Goal: Task Accomplishment & Management: Use online tool/utility

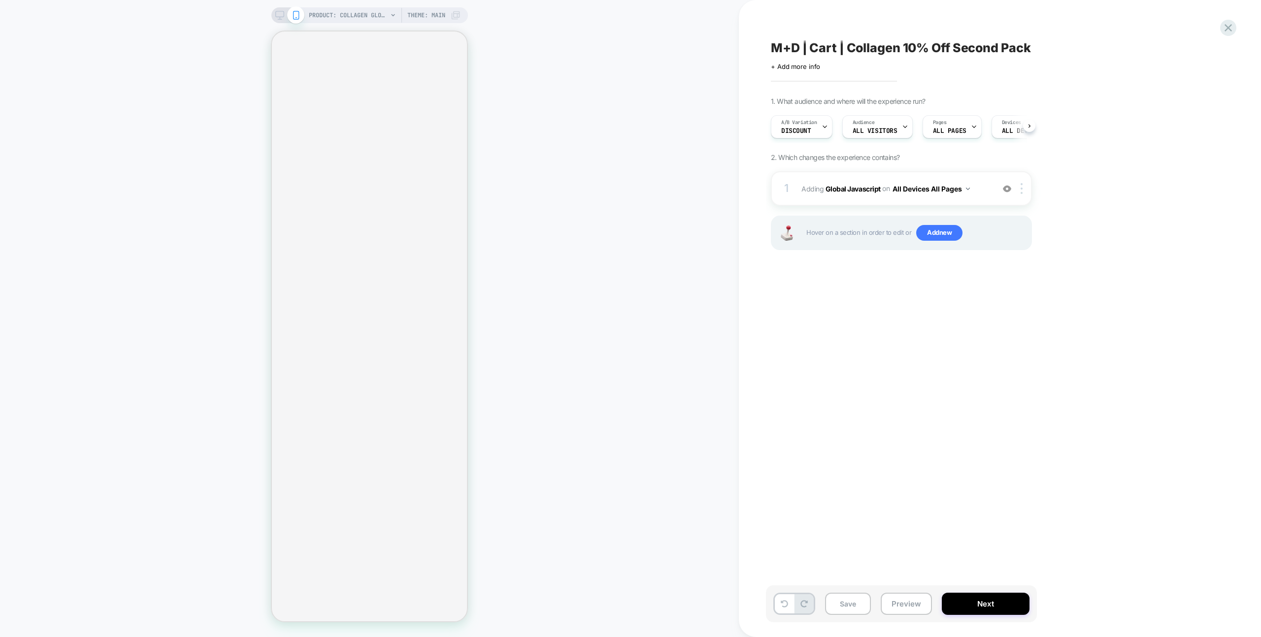
scroll to position [0, 0]
select select "**********"
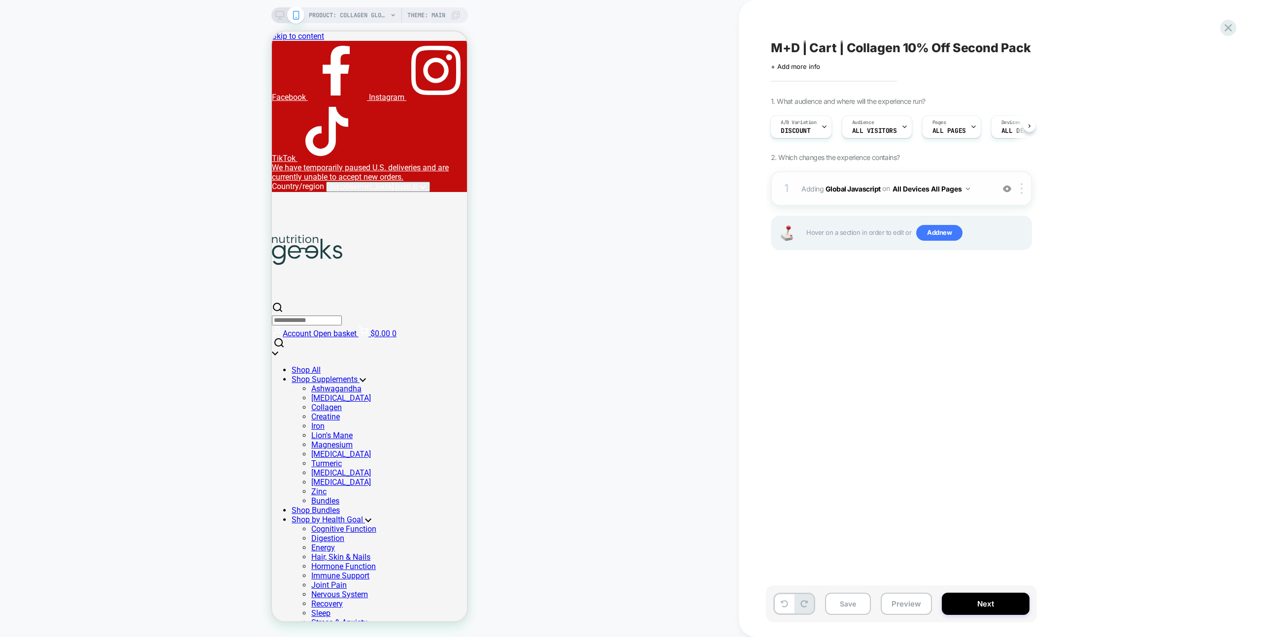
scroll to position [0, 0]
click at [959, 176] on div "1 Adding Global Javascript on All Devices All Pages Add Before Add After Target…" at bounding box center [901, 188] width 261 height 34
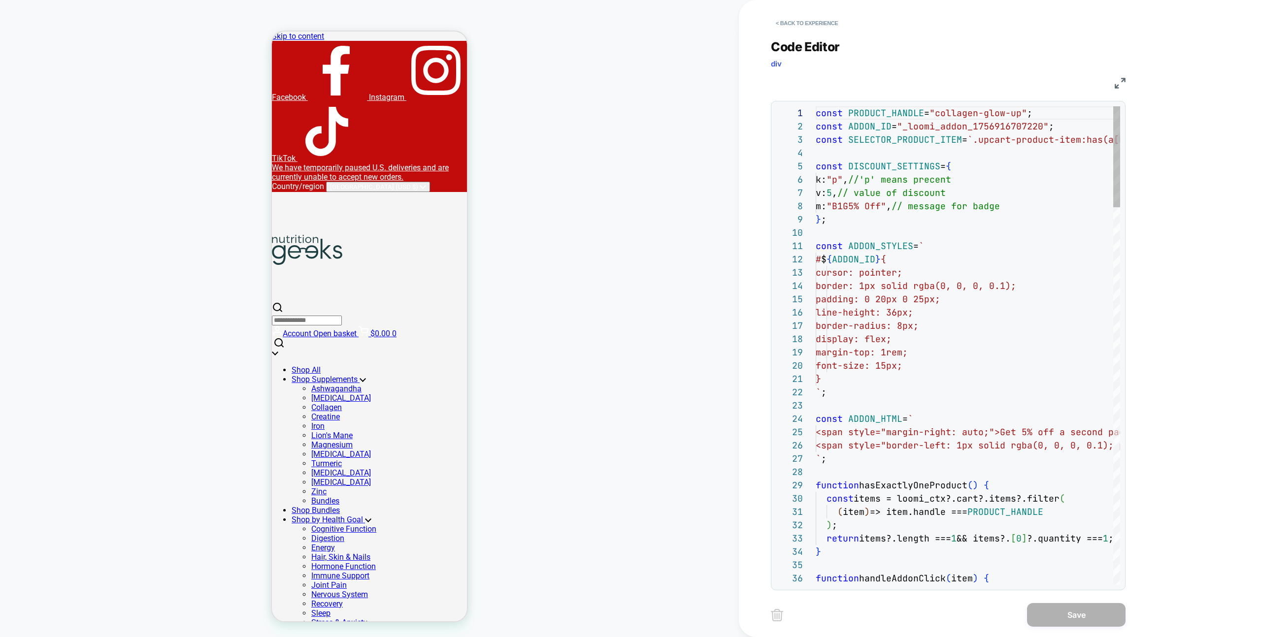
scroll to position [133, 0]
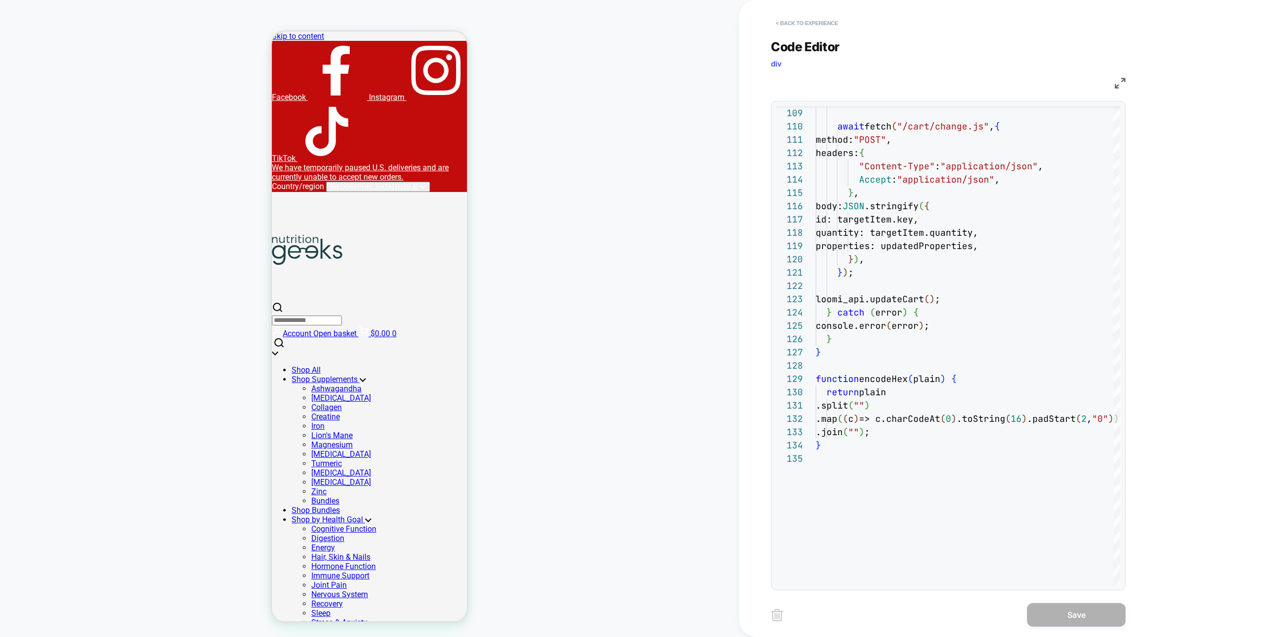
click at [812, 18] on button "< Back to experience" at bounding box center [807, 23] width 72 height 16
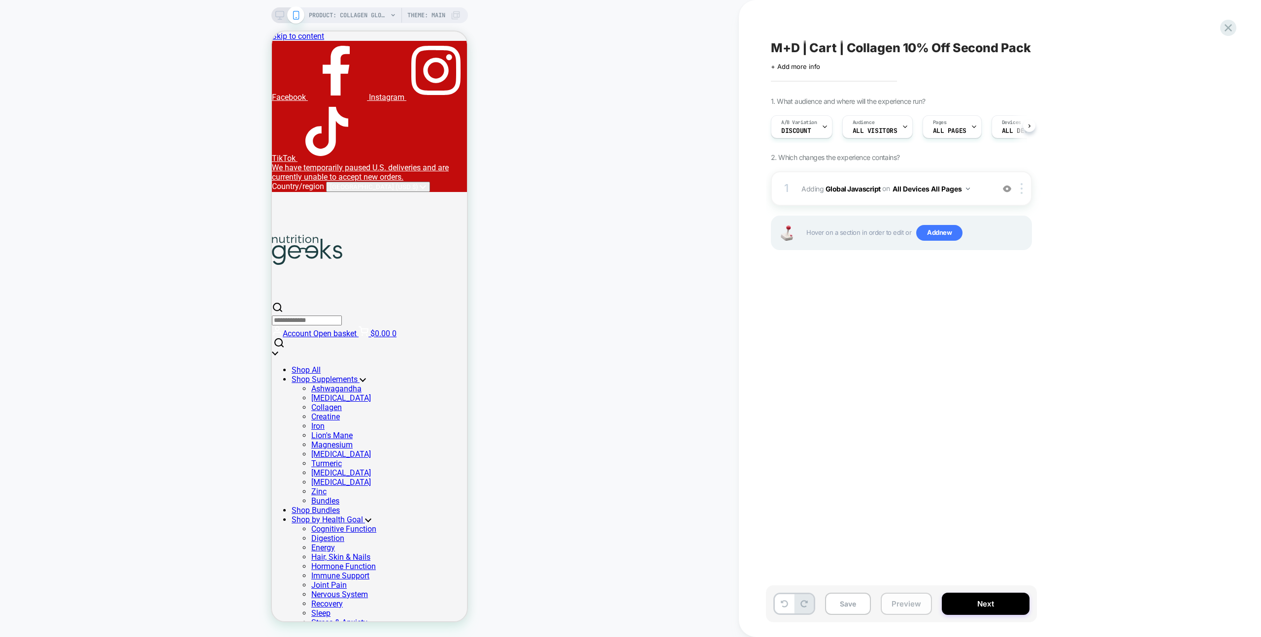
scroll to position [0, 0]
drag, startPoint x: 905, startPoint y: 605, endPoint x: 910, endPoint y: 598, distance: 8.2
click at [905, 605] on button "Preview" at bounding box center [906, 604] width 51 height 22
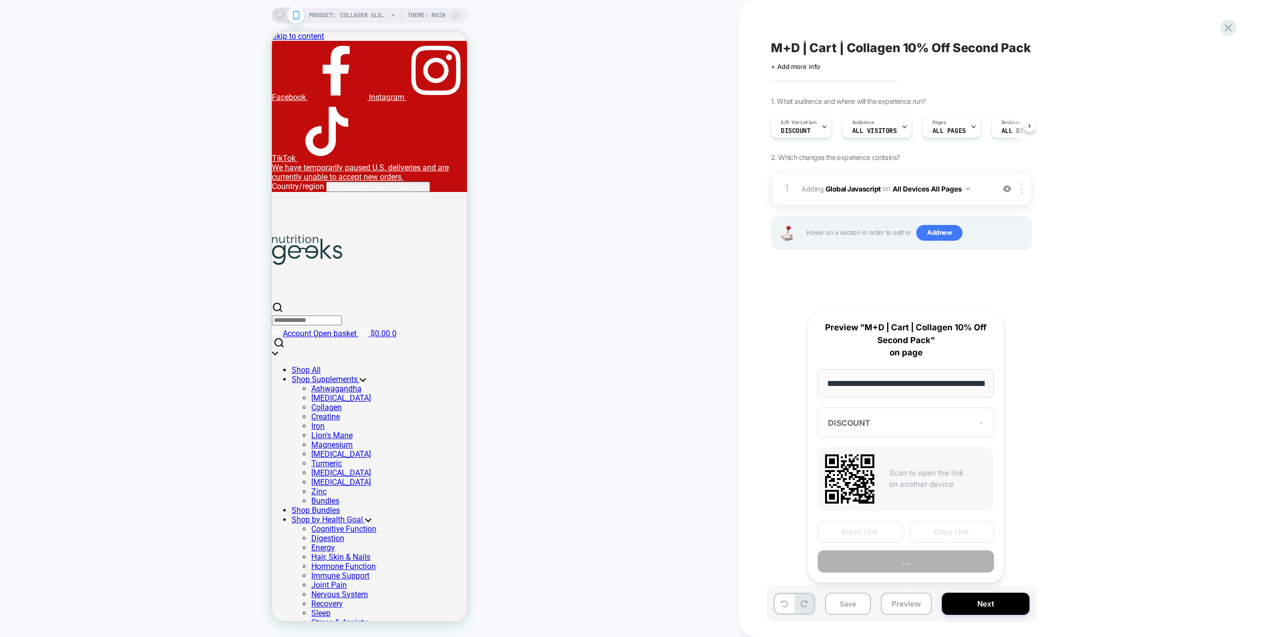
scroll to position [0, 145]
click at [939, 536] on button "Copy Link" at bounding box center [952, 533] width 85 height 22
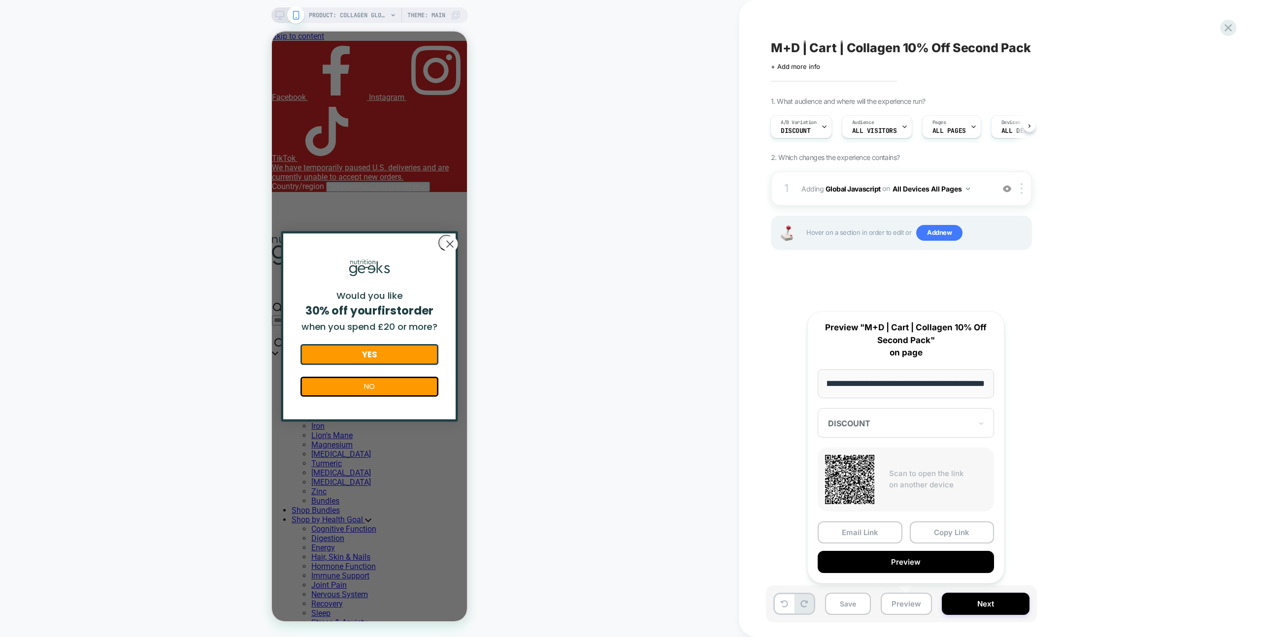
scroll to position [0, 0]
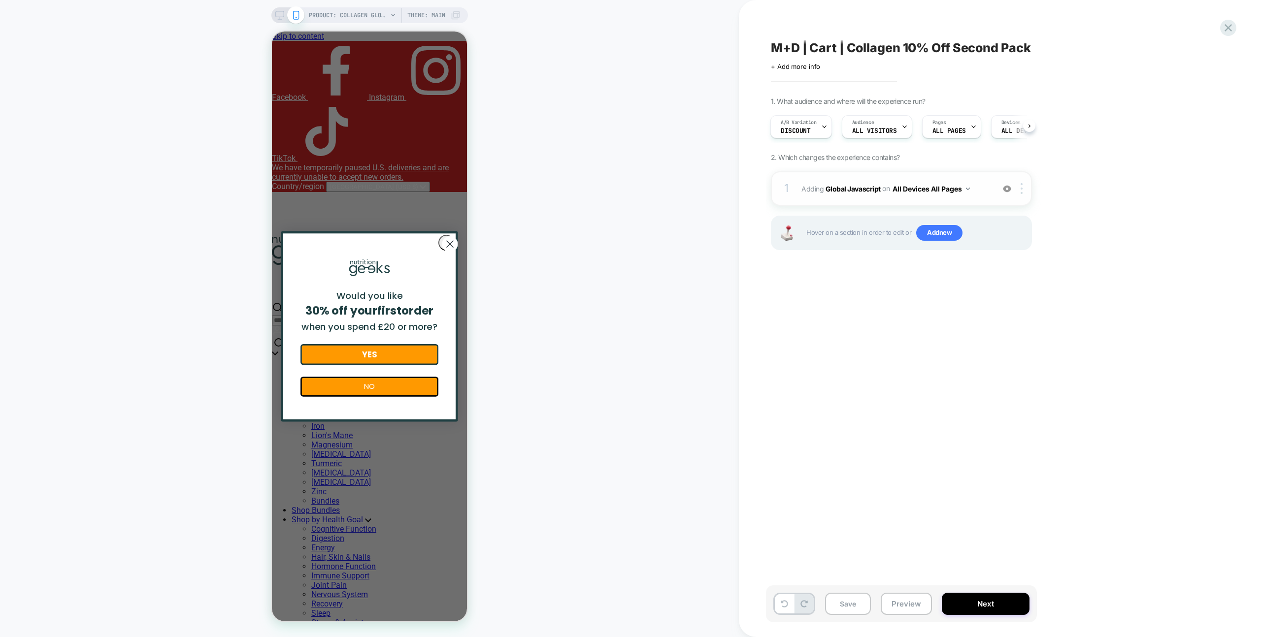
click at [848, 176] on div "1 Adding Global Javascript on All Devices All Pages Add Before Add After Target…" at bounding box center [901, 188] width 261 height 34
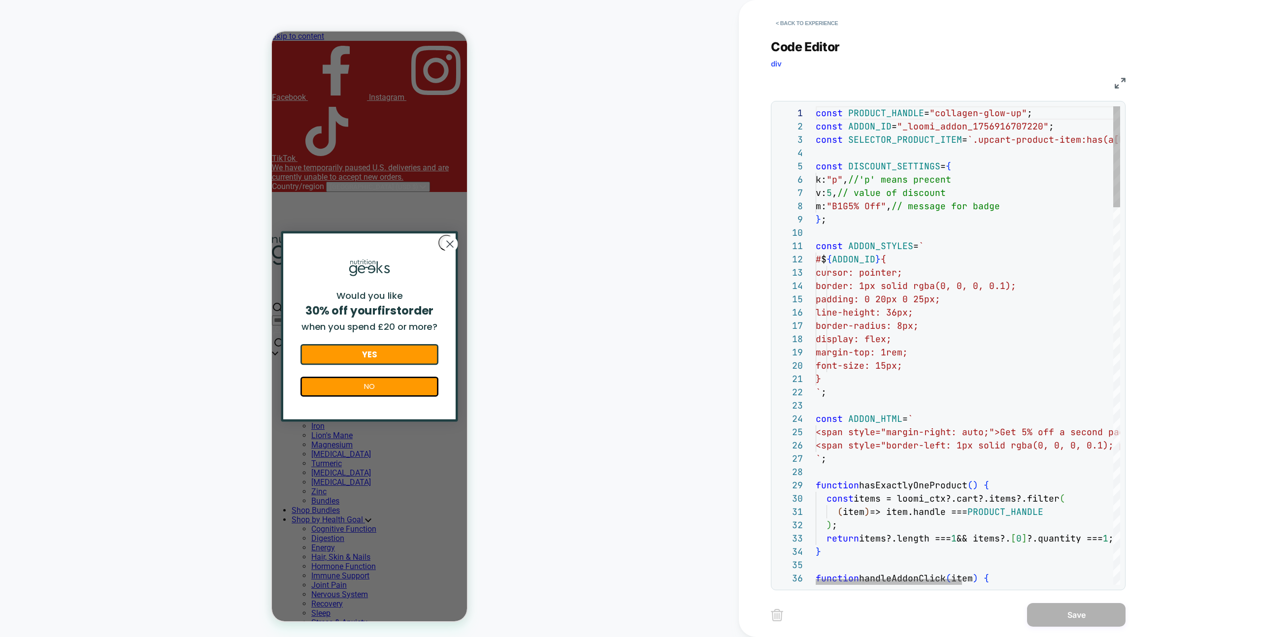
click at [789, 21] on button "< Back to experience" at bounding box center [807, 23] width 72 height 16
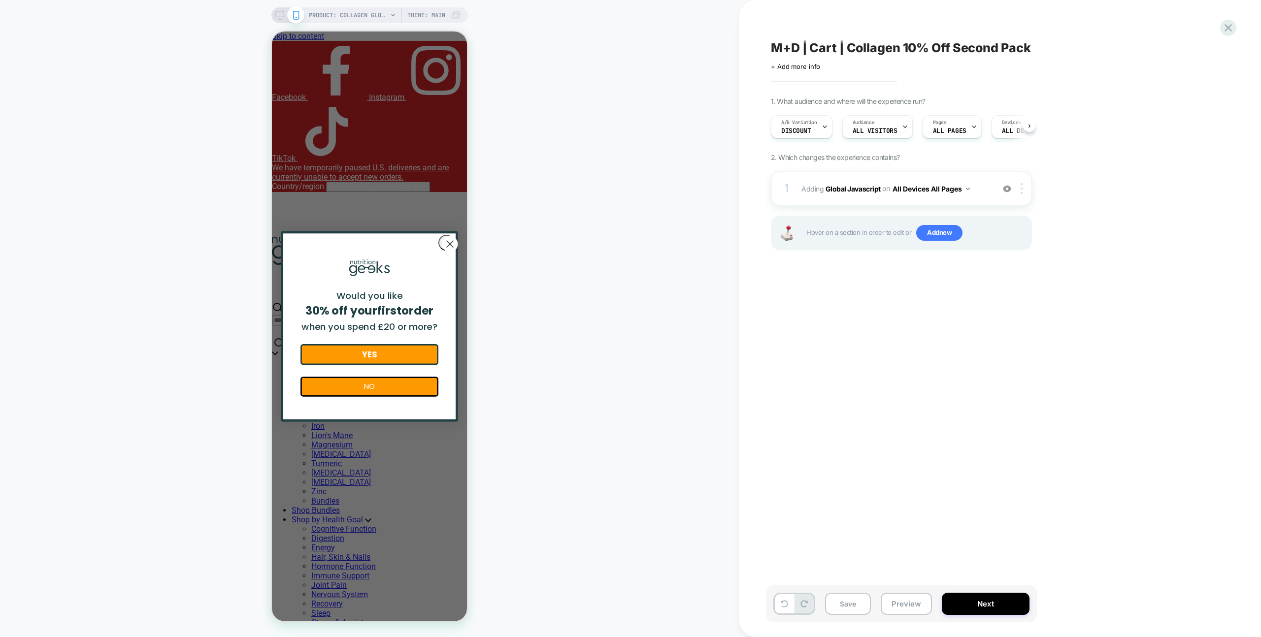
scroll to position [0, 0]
drag, startPoint x: 442, startPoint y: 241, endPoint x: 396, endPoint y: 242, distance: 45.8
click at [442, 241] on circle "Close dialog" at bounding box center [449, 244] width 15 height 15
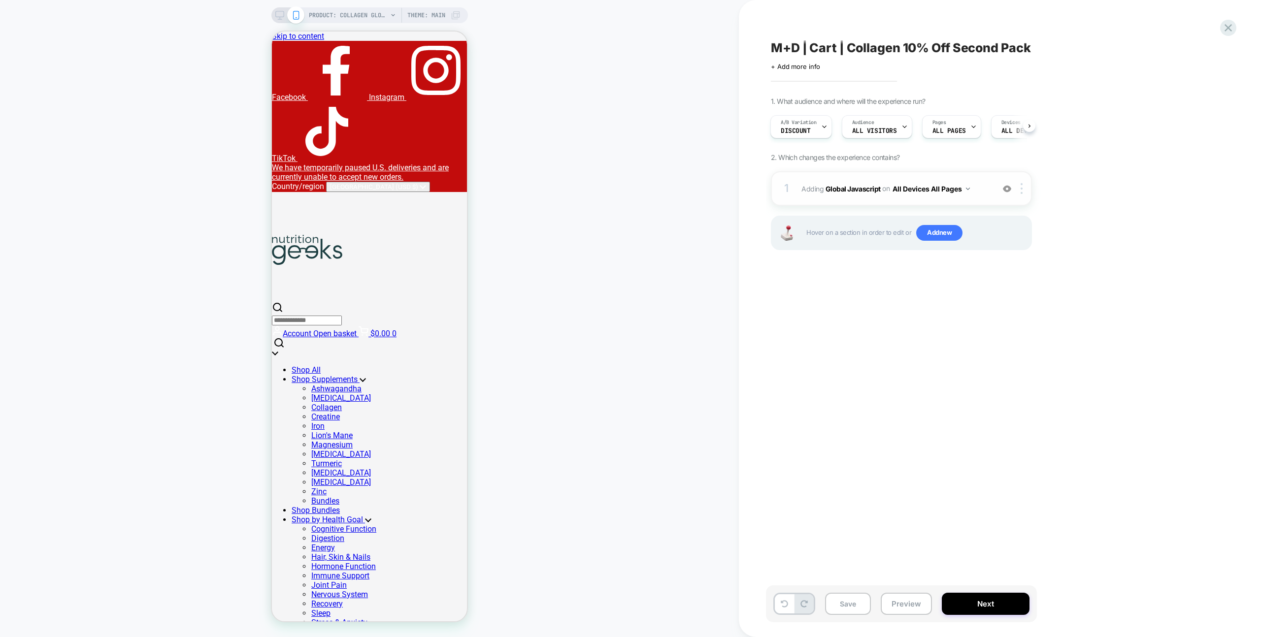
click at [981, 178] on div "1 Adding Global Javascript on All Devices All Pages Add Before Add After Target…" at bounding box center [901, 188] width 261 height 34
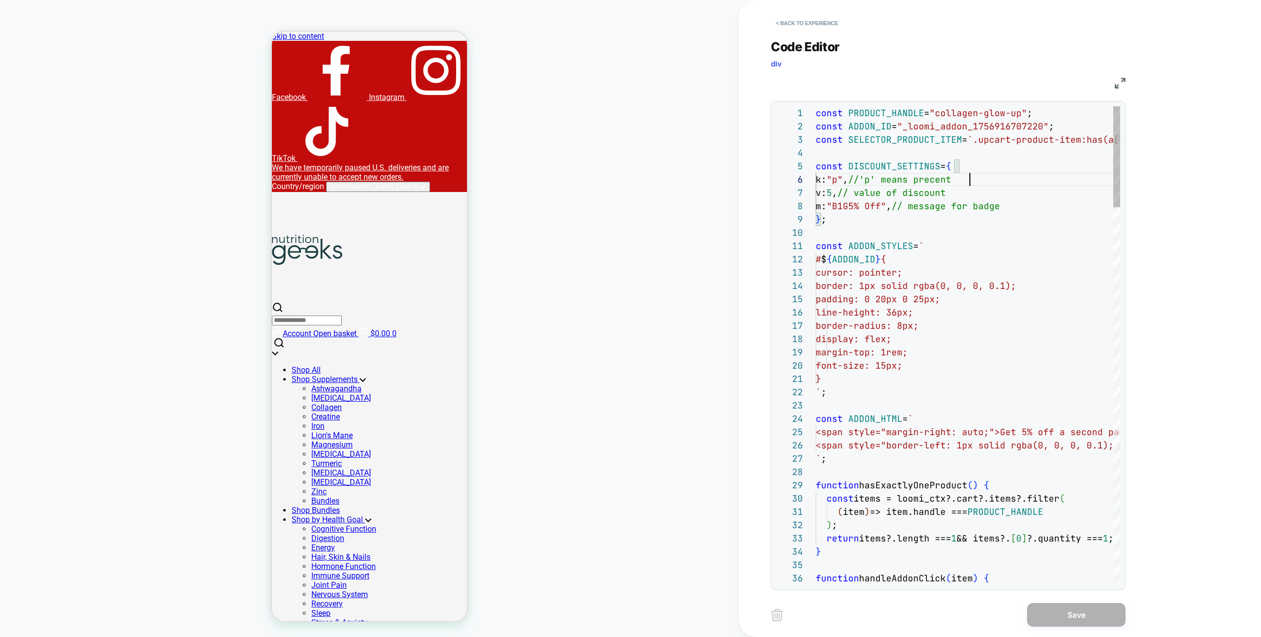
scroll to position [66, 154]
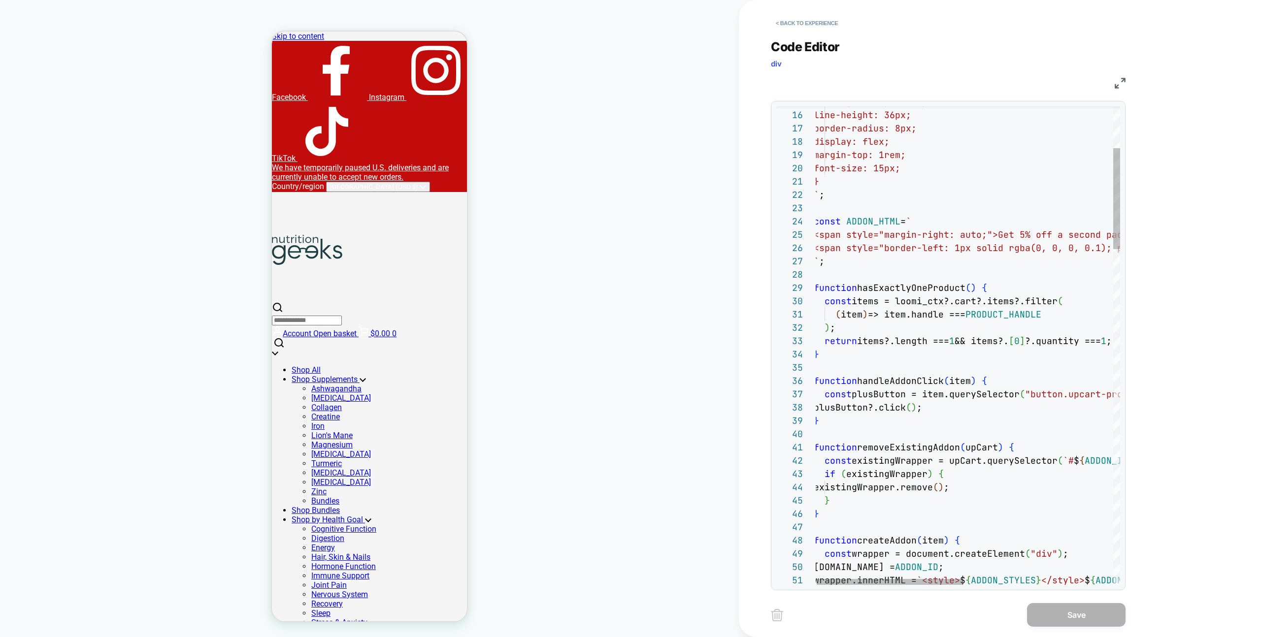
type textarea "**********"
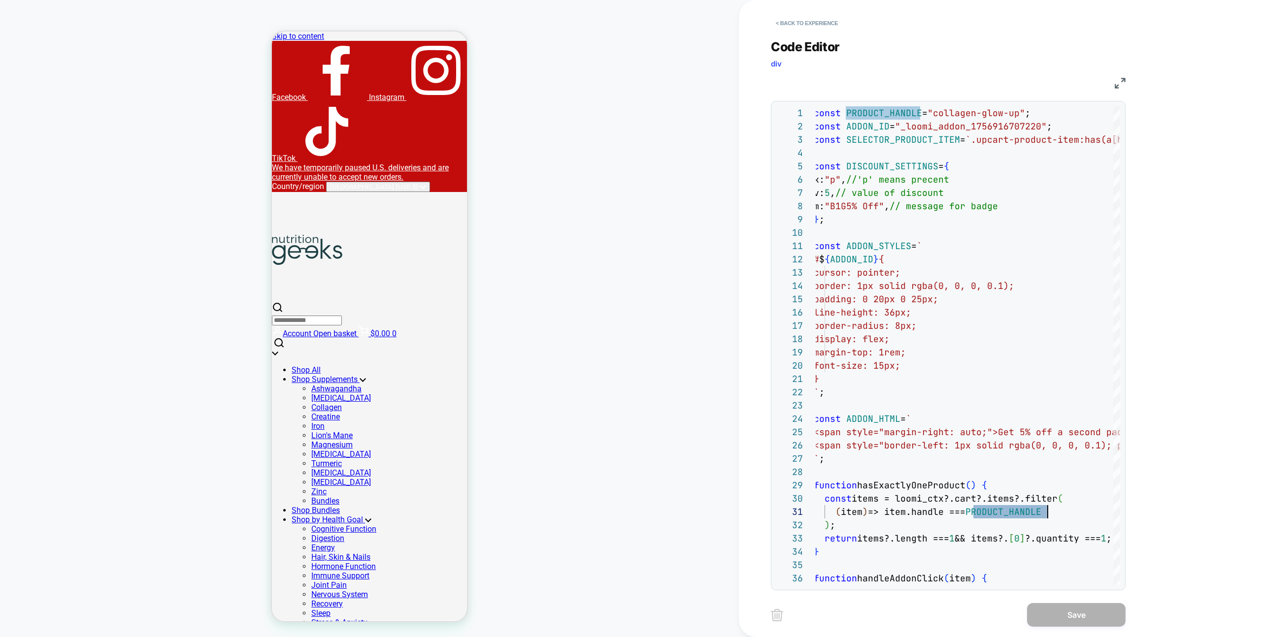
scroll to position [0, 234]
click at [762, 23] on div "< Back to experience Code Editor div JS 15 16 17 18 19 20 21 22 23 24 25 26 27 …" at bounding box center [955, 318] width 433 height 637
click at [792, 22] on button "< Back to experience" at bounding box center [807, 23] width 72 height 16
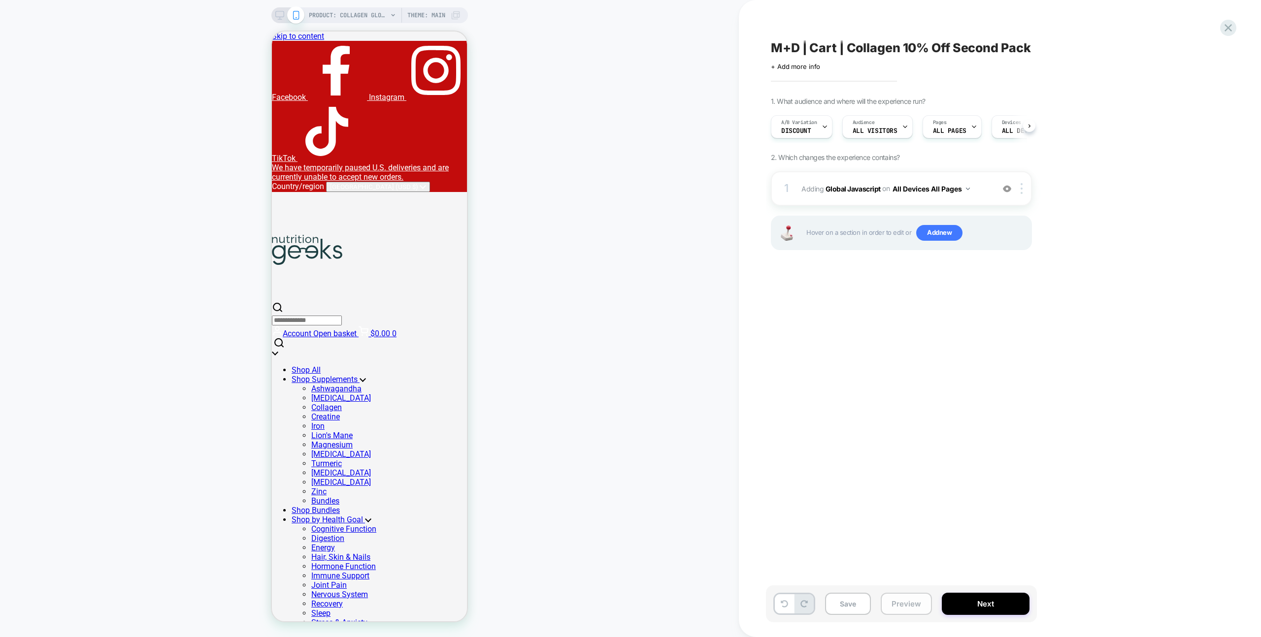
drag, startPoint x: 913, startPoint y: 612, endPoint x: 919, endPoint y: 602, distance: 11.2
click at [913, 612] on button "Preview" at bounding box center [906, 604] width 51 height 22
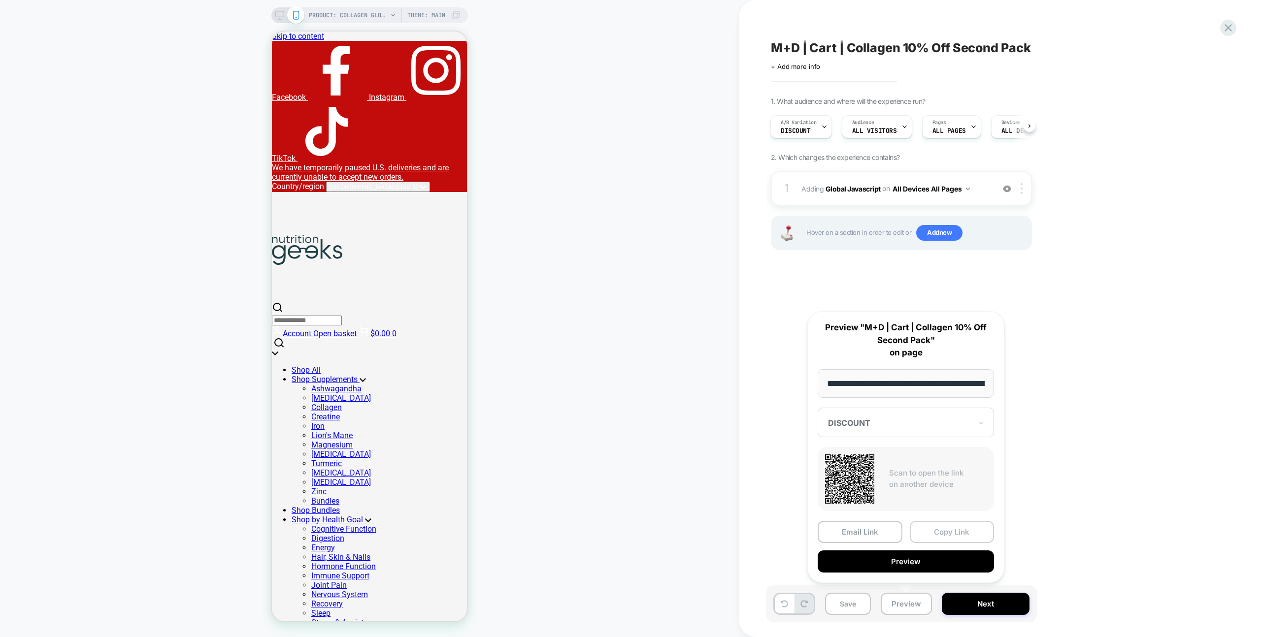
scroll to position [0, 145]
click at [938, 532] on button "Copy Link" at bounding box center [952, 533] width 85 height 22
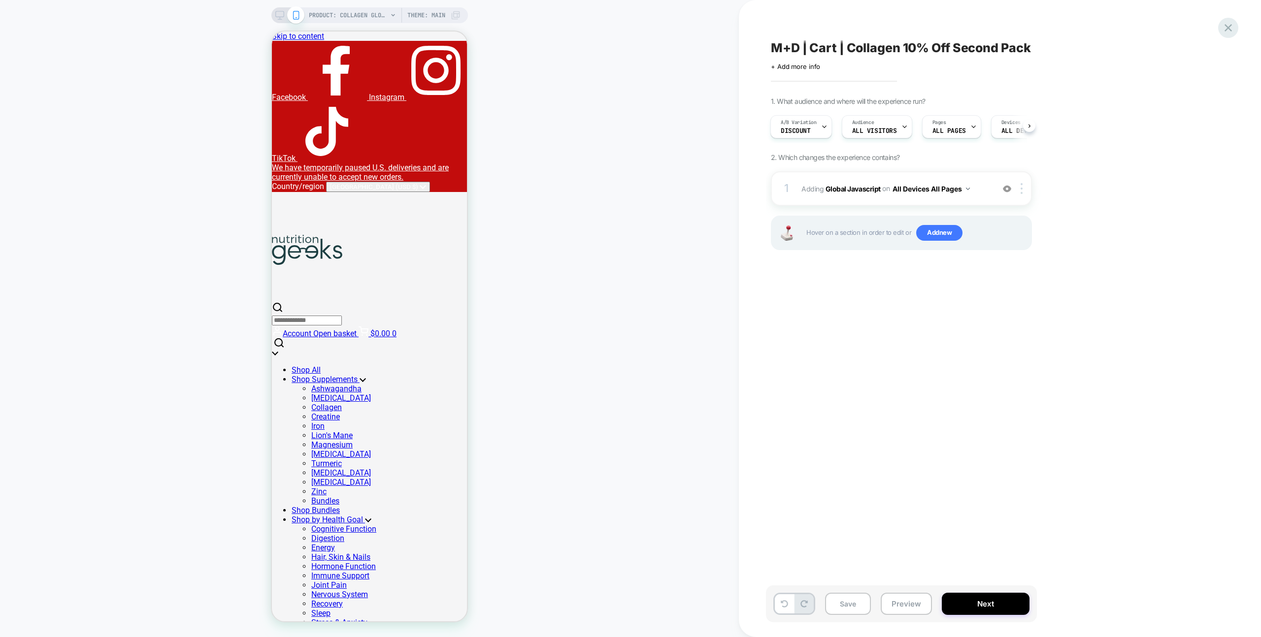
click at [1227, 26] on icon at bounding box center [1227, 27] width 13 height 13
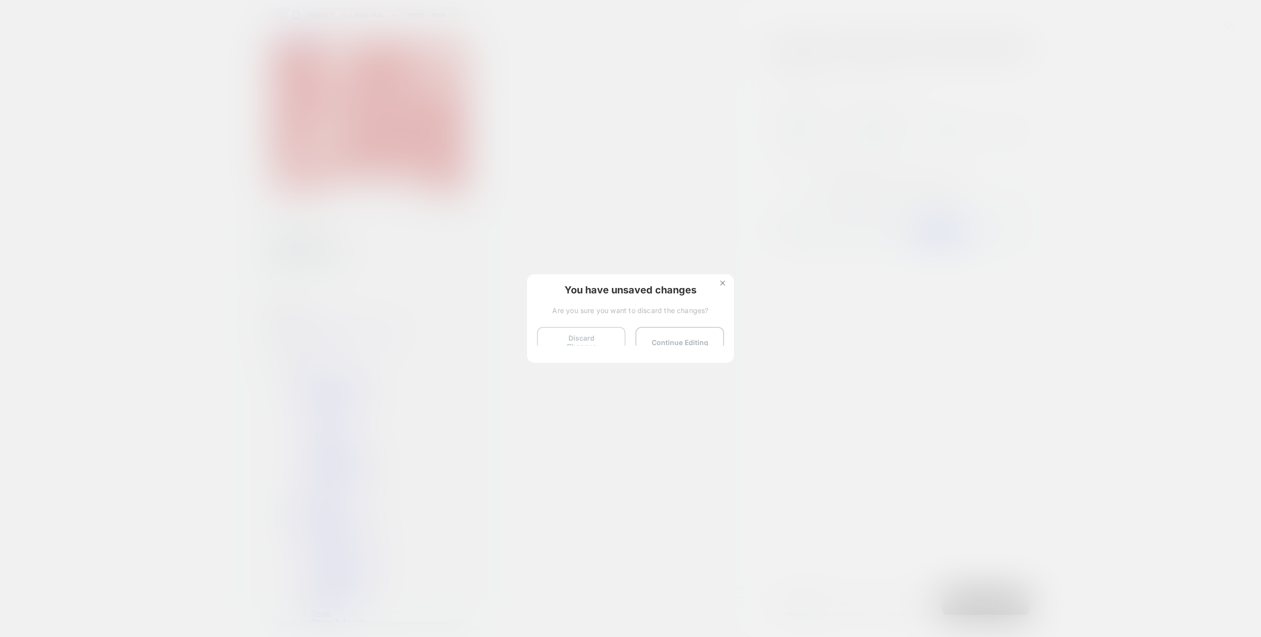
click at [550, 337] on button "Discard Changes" at bounding box center [581, 342] width 89 height 31
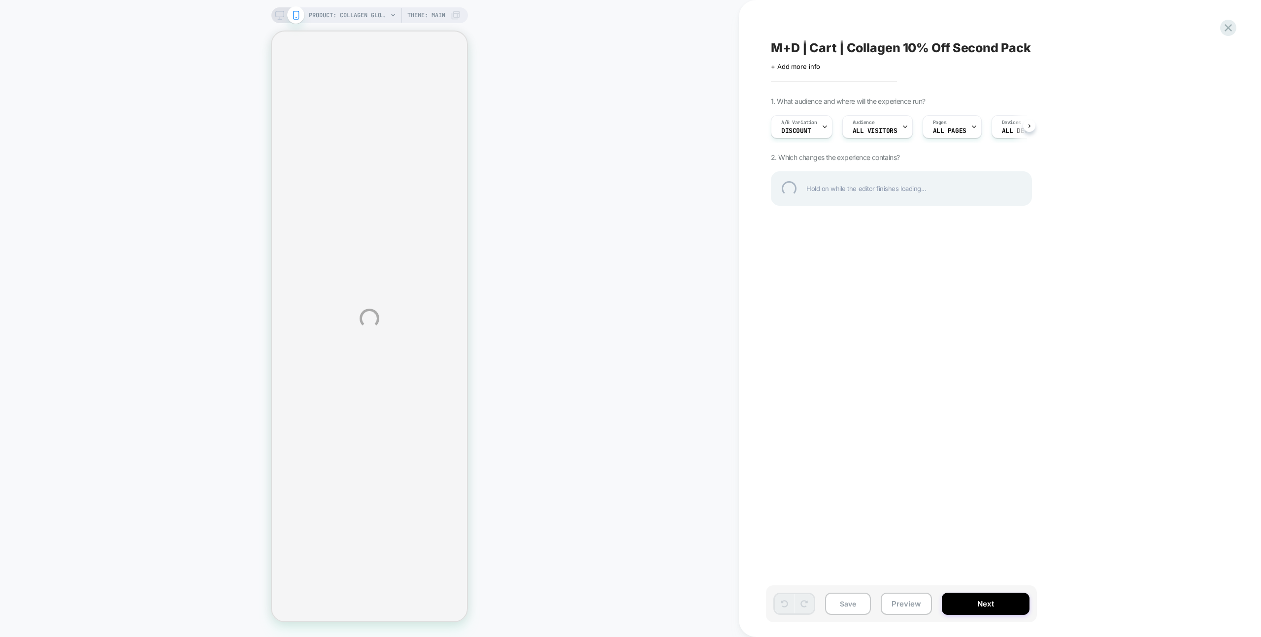
select select "**********"
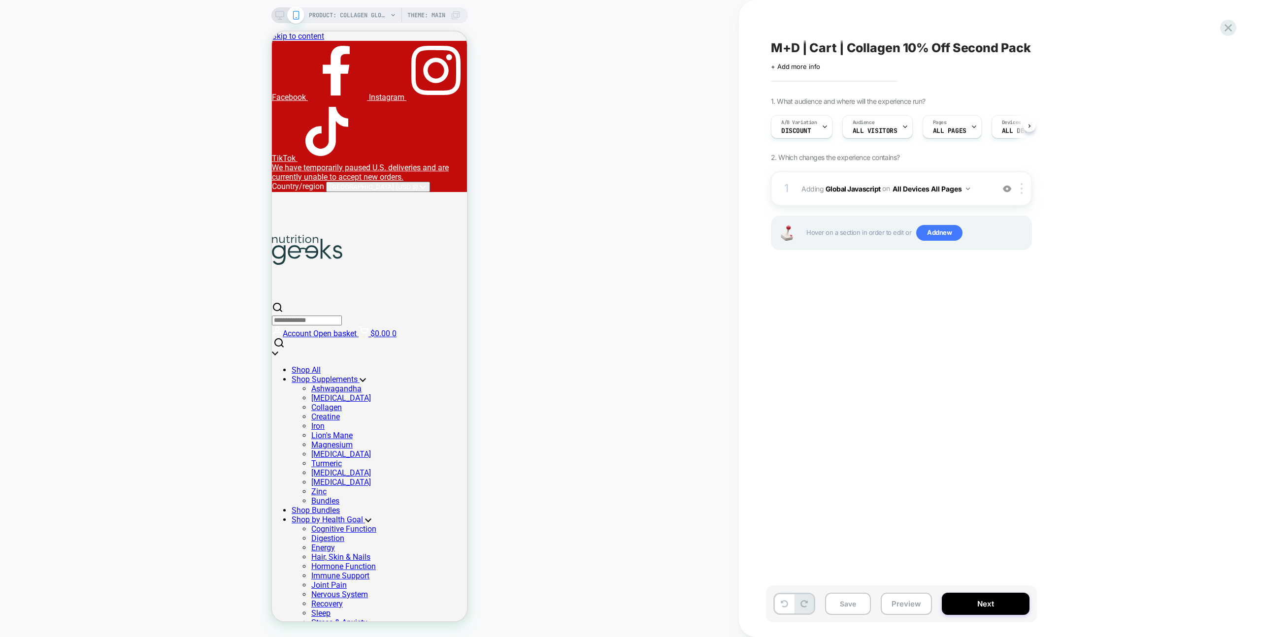
scroll to position [0, 0]
click at [921, 592] on div "Save Preview Next" at bounding box center [901, 604] width 271 height 37
click at [922, 595] on button "Preview" at bounding box center [906, 604] width 51 height 22
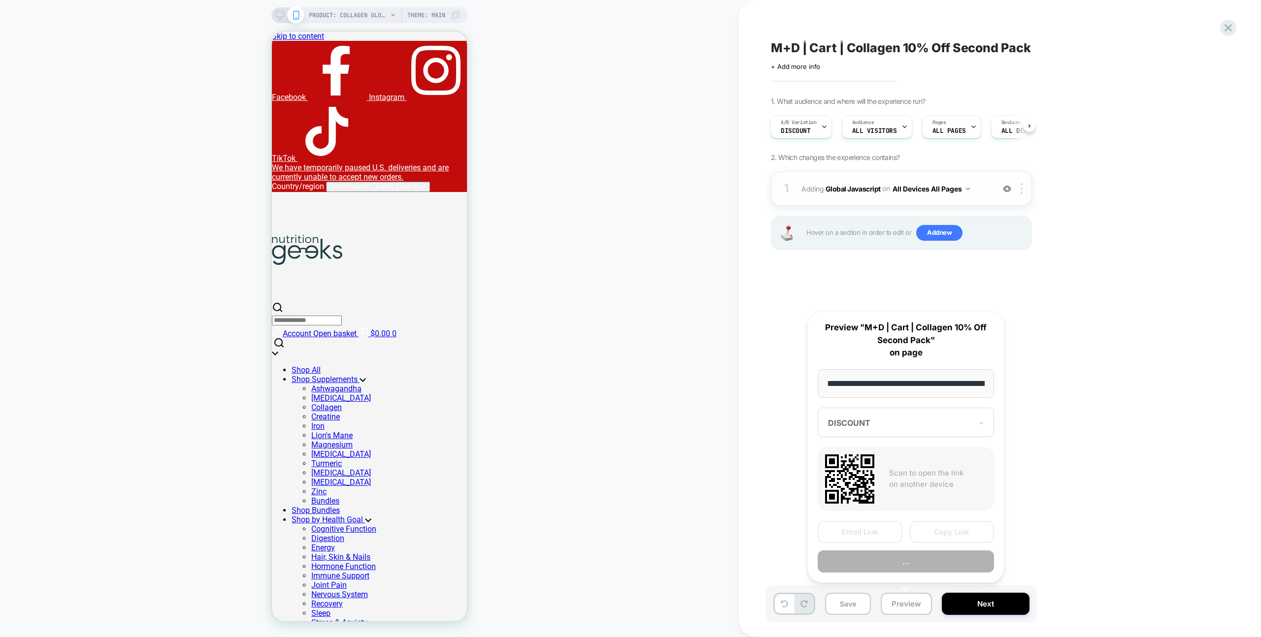
scroll to position [0, 145]
click at [920, 553] on button "Preview" at bounding box center [906, 562] width 176 height 22
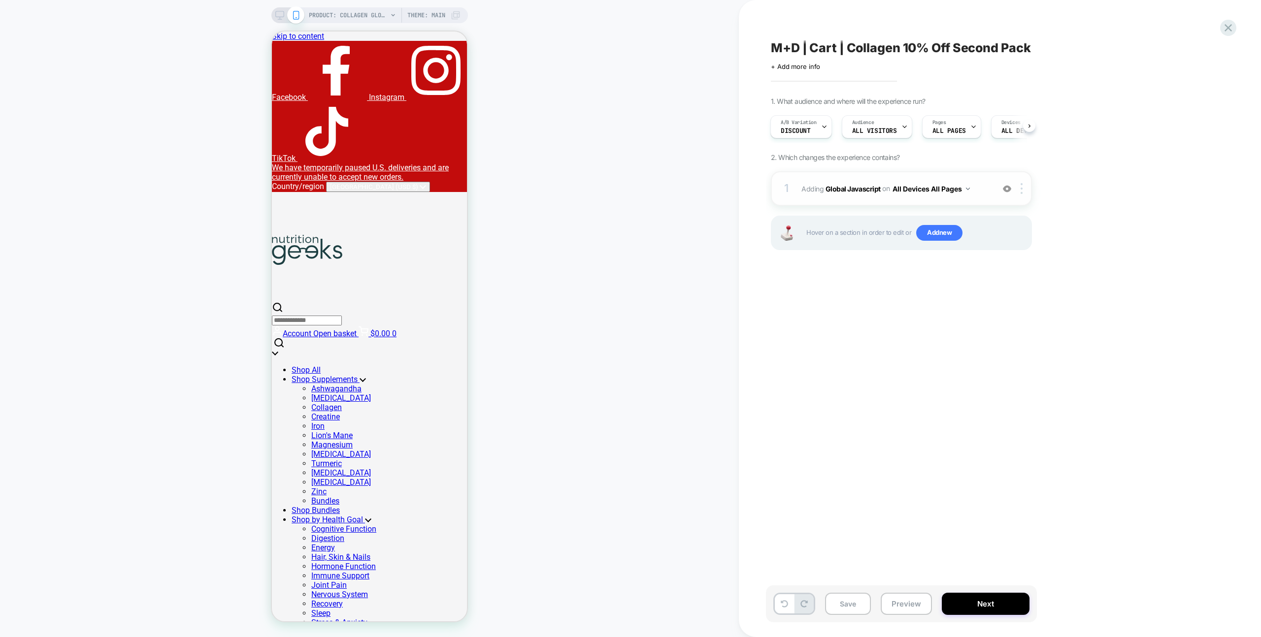
click at [993, 174] on div "1 Adding Global Javascript on All Devices All Pages Add Before Add After Target…" at bounding box center [901, 188] width 261 height 34
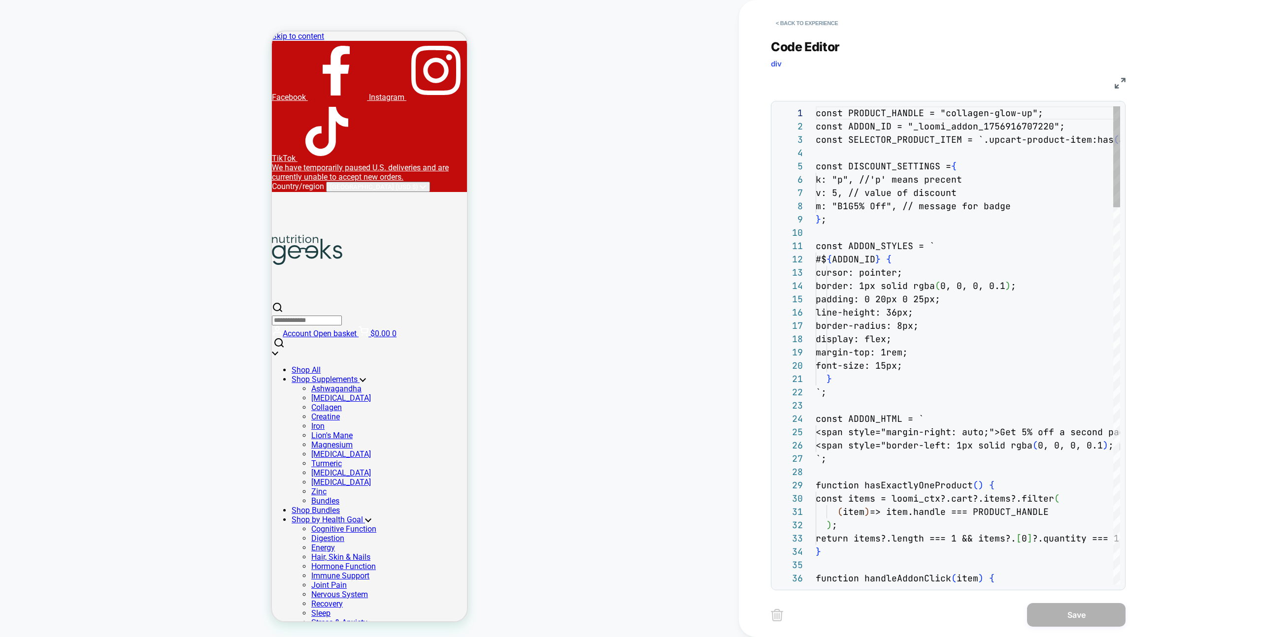
scroll to position [133, 0]
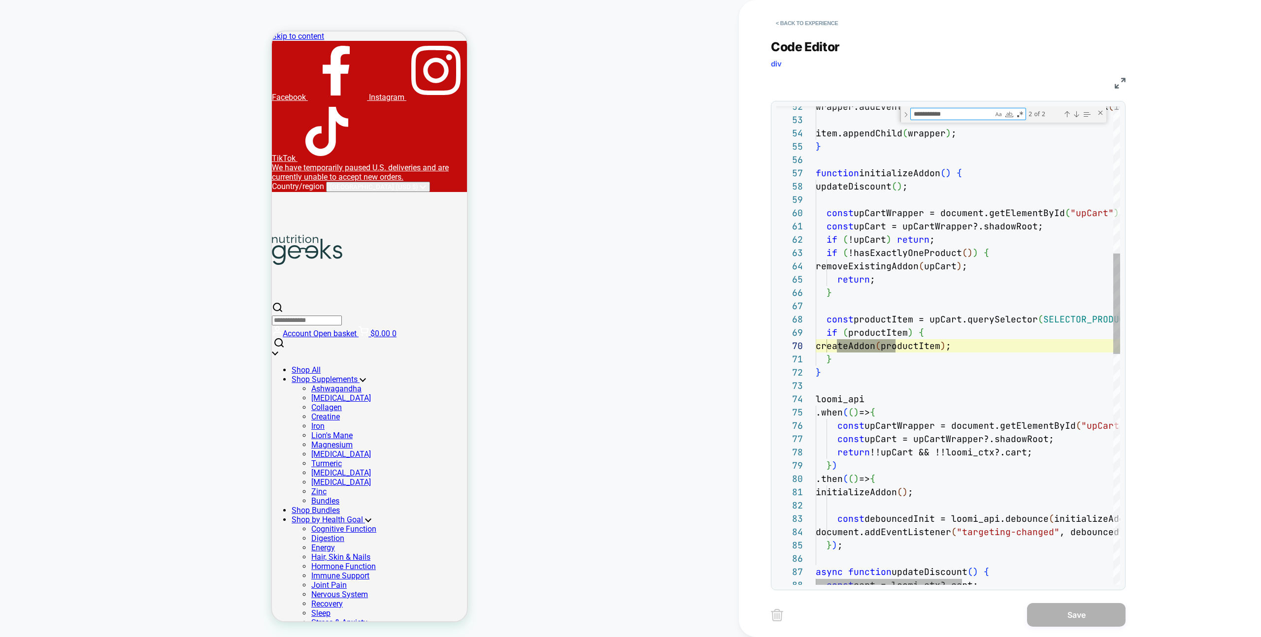
scroll to position [133, 80]
click at [887, 257] on div "removeExistingAddon ( upCart ) ; if ( !upCart ) return ; if ( !hasExactlyOnePro…" at bounding box center [1125, 544] width 619 height 2277
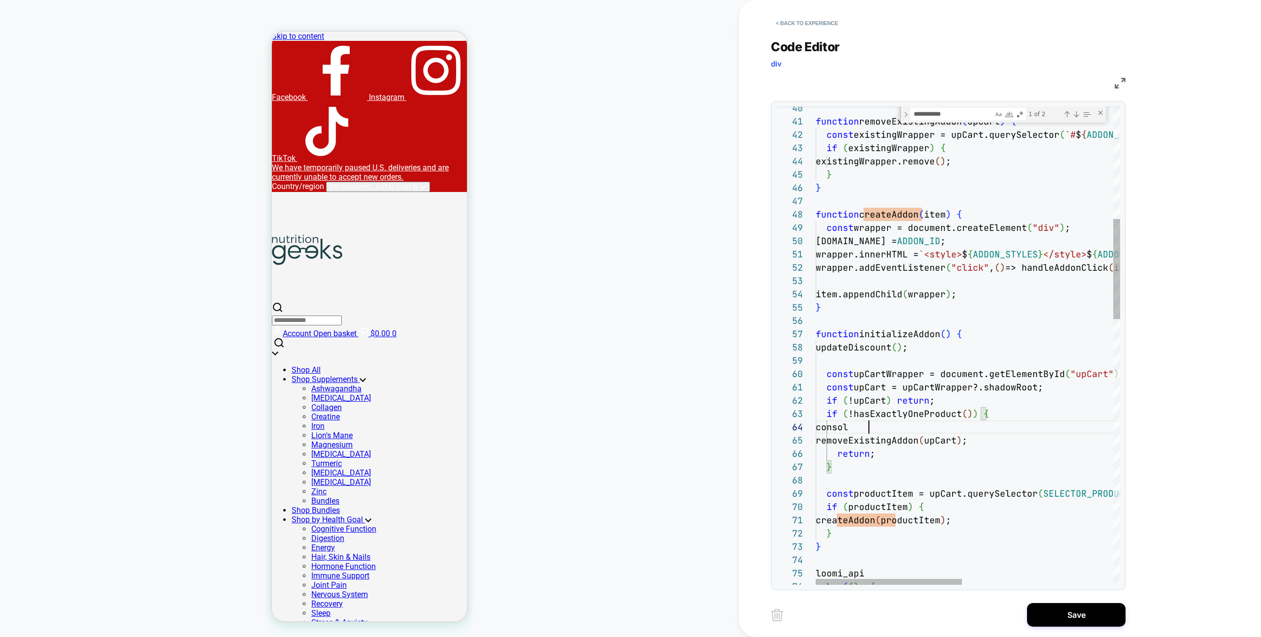
scroll to position [40, 64]
type textarea "**********"
click at [824, 27] on button "< Back to experience" at bounding box center [807, 23] width 72 height 16
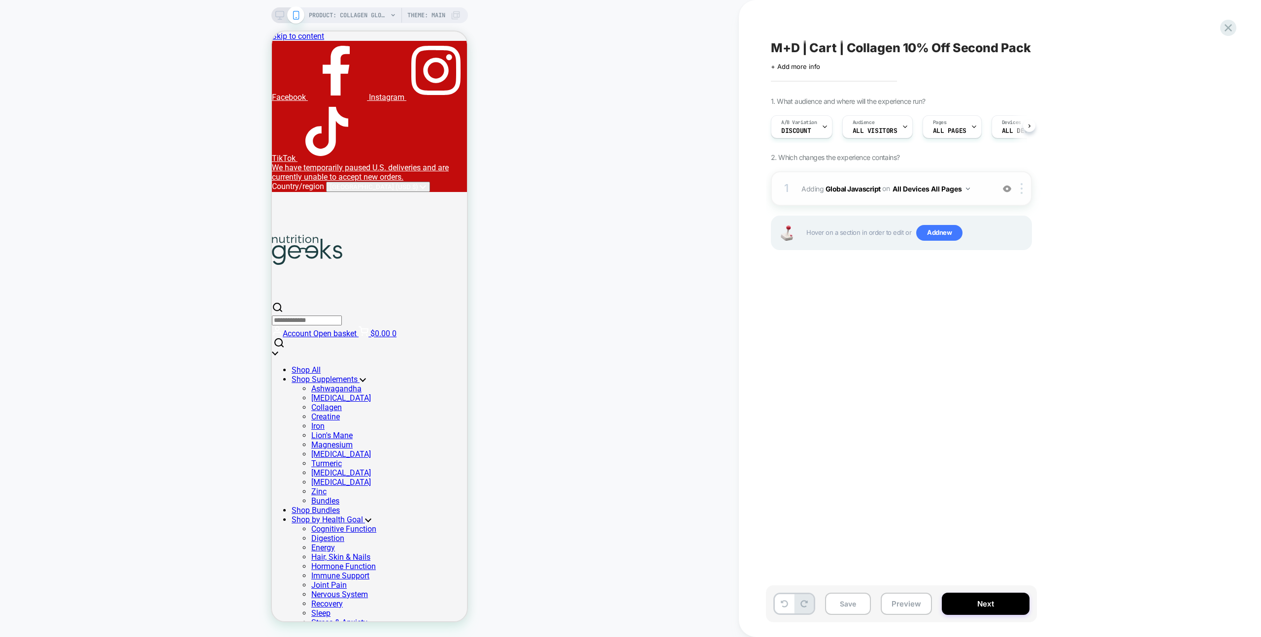
scroll to position [0, 0]
click at [971, 182] on span "Adding Global Javascript on All Devices All Pages" at bounding box center [895, 189] width 188 height 14
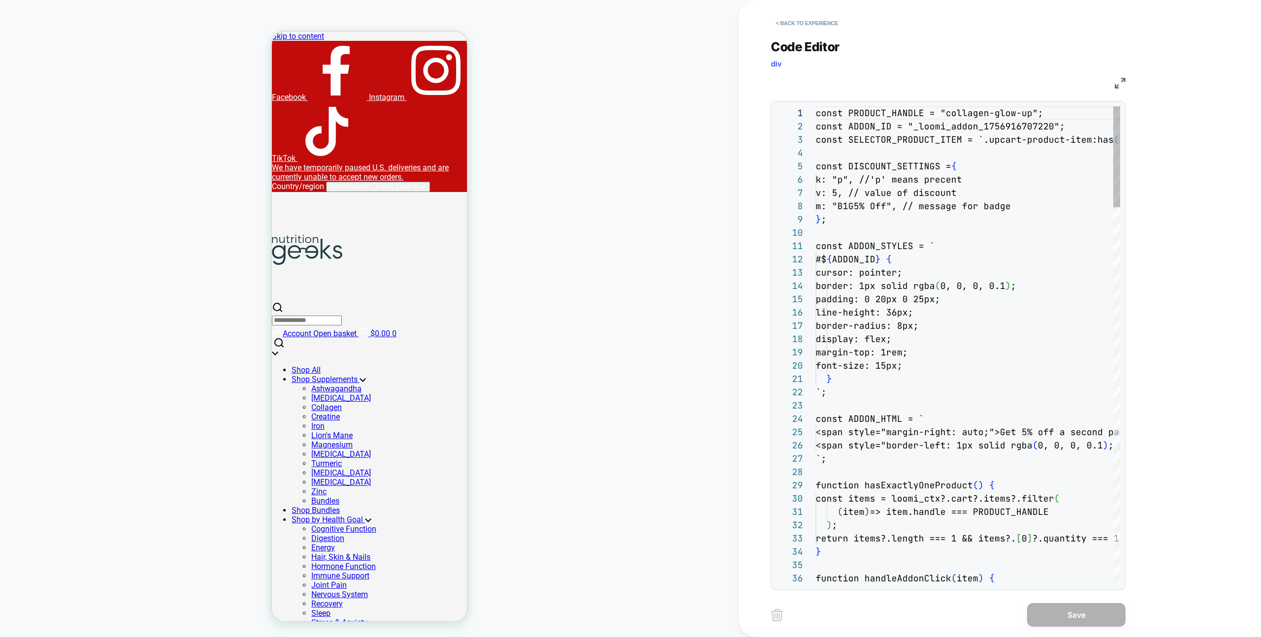
scroll to position [133, 0]
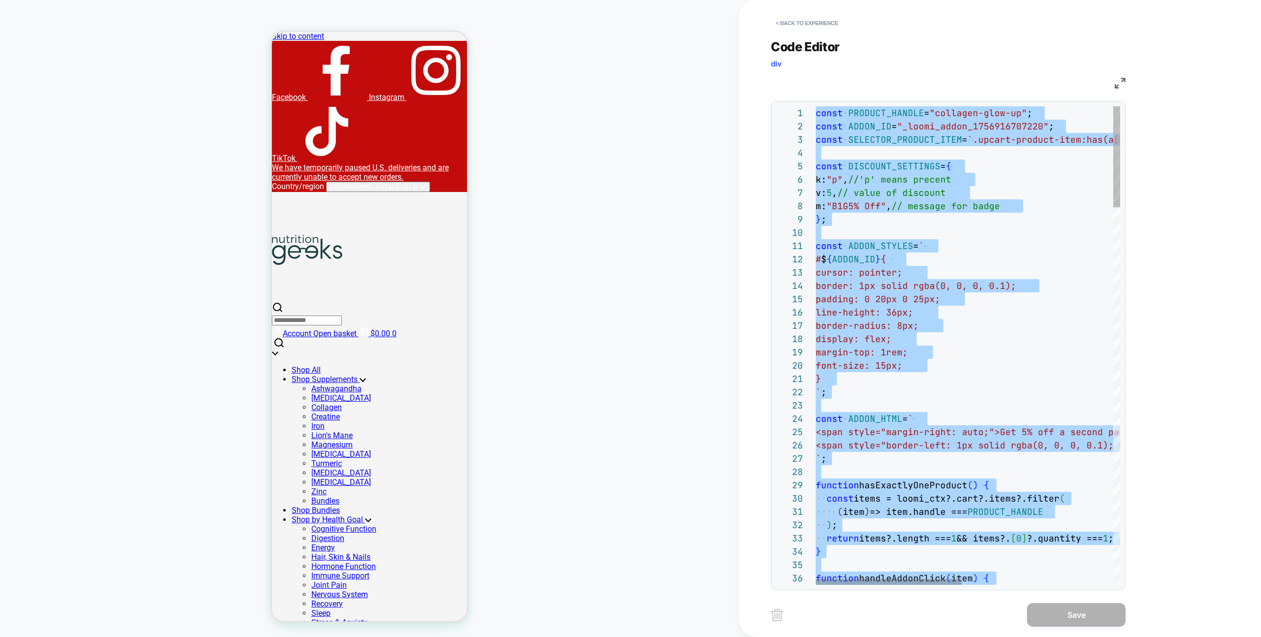
type textarea "**********"
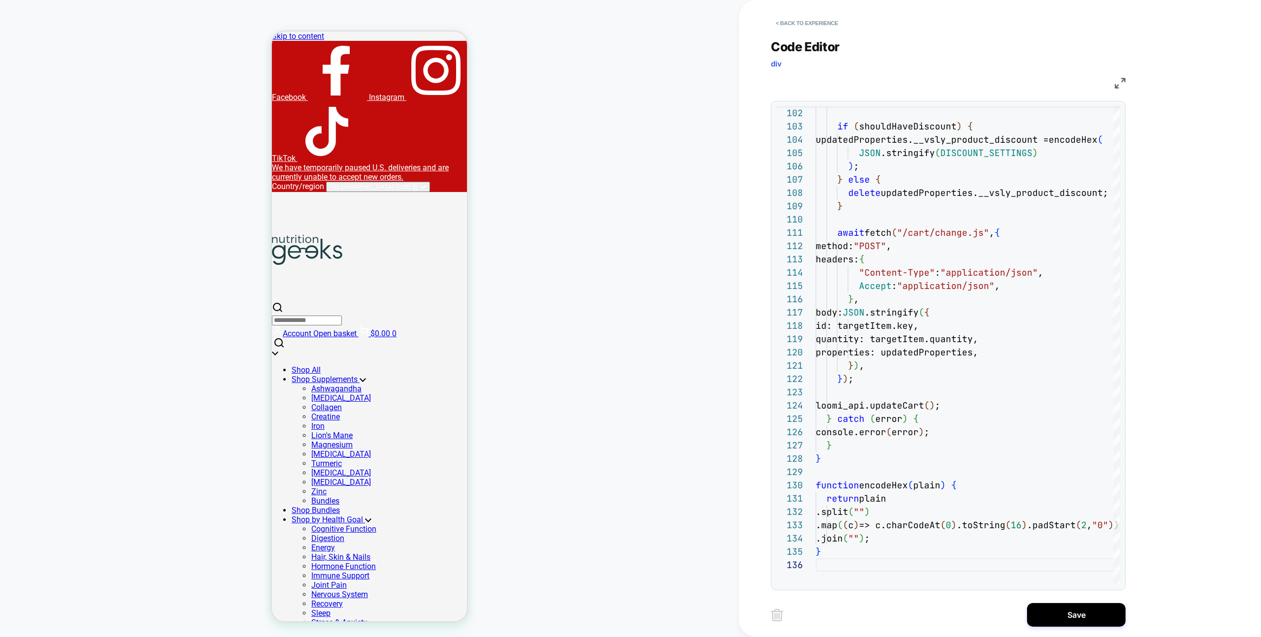
drag, startPoint x: 1074, startPoint y: 627, endPoint x: 1065, endPoint y: 626, distance: 8.5
click at [1074, 627] on div "< Back to experience Code Editor div JS 102 103 104 105 106 107 108 109 110 111…" at bounding box center [955, 318] width 369 height 637
click at [1081, 605] on button "Save" at bounding box center [1076, 615] width 99 height 24
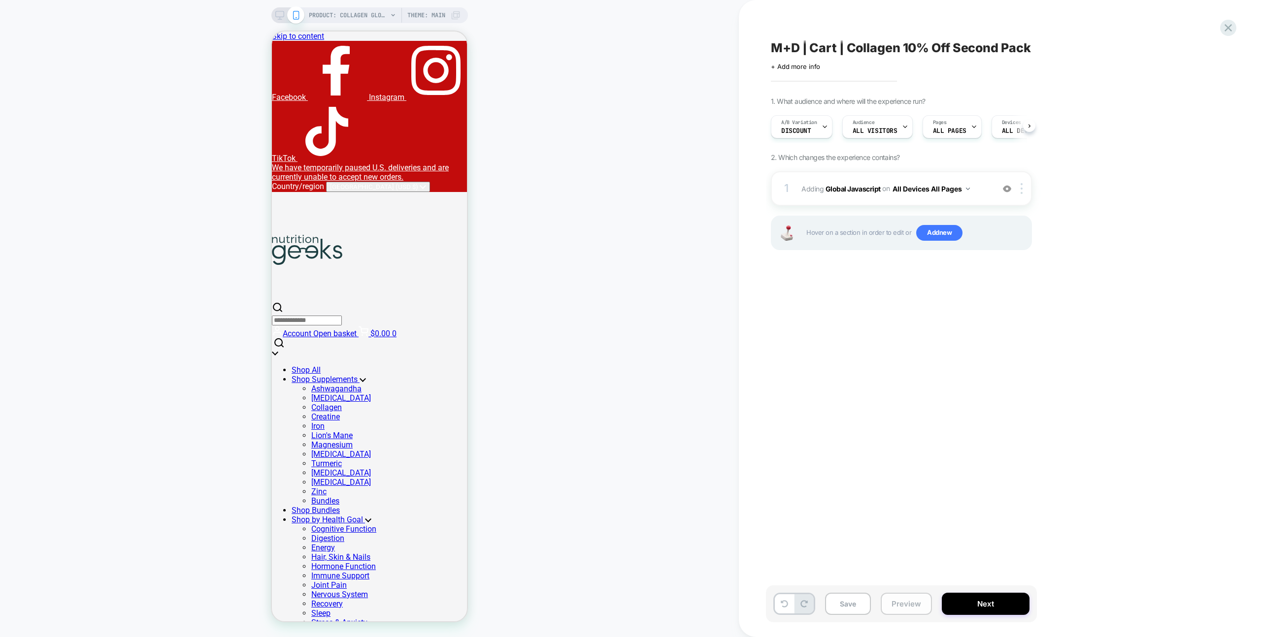
drag, startPoint x: 900, startPoint y: 600, endPoint x: 901, endPoint y: 593, distance: 6.5
click at [900, 600] on button "Preview" at bounding box center [906, 604] width 51 height 22
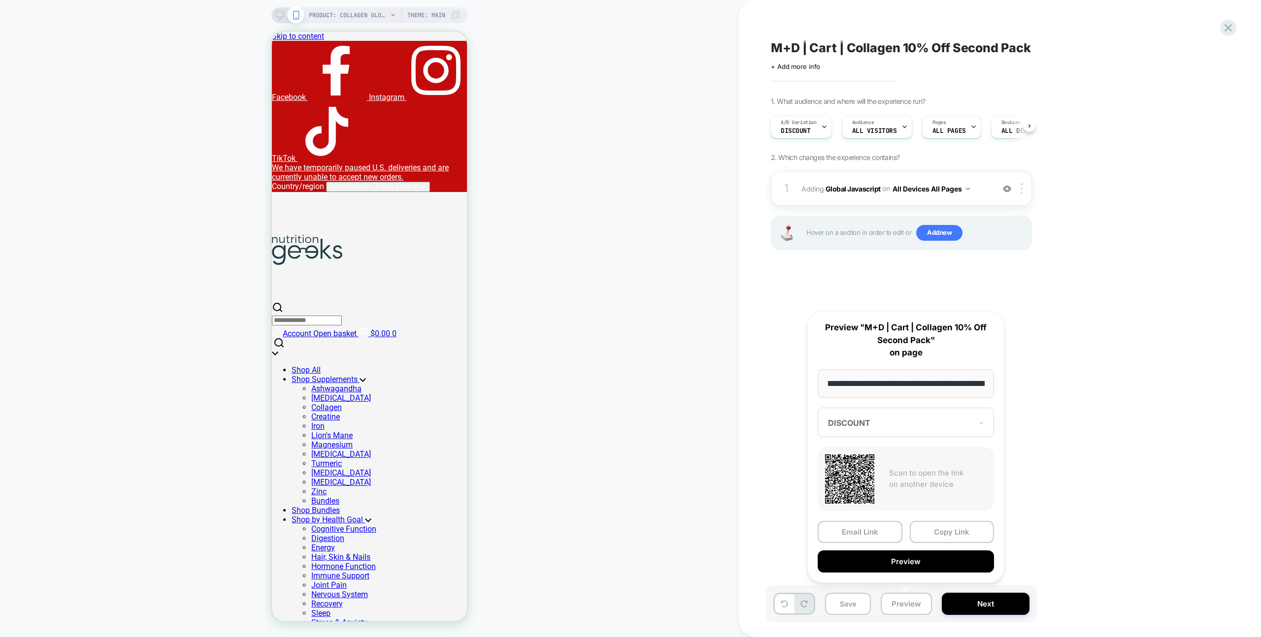
scroll to position [0, 145]
click at [946, 532] on button "Copy Link" at bounding box center [952, 533] width 85 height 22
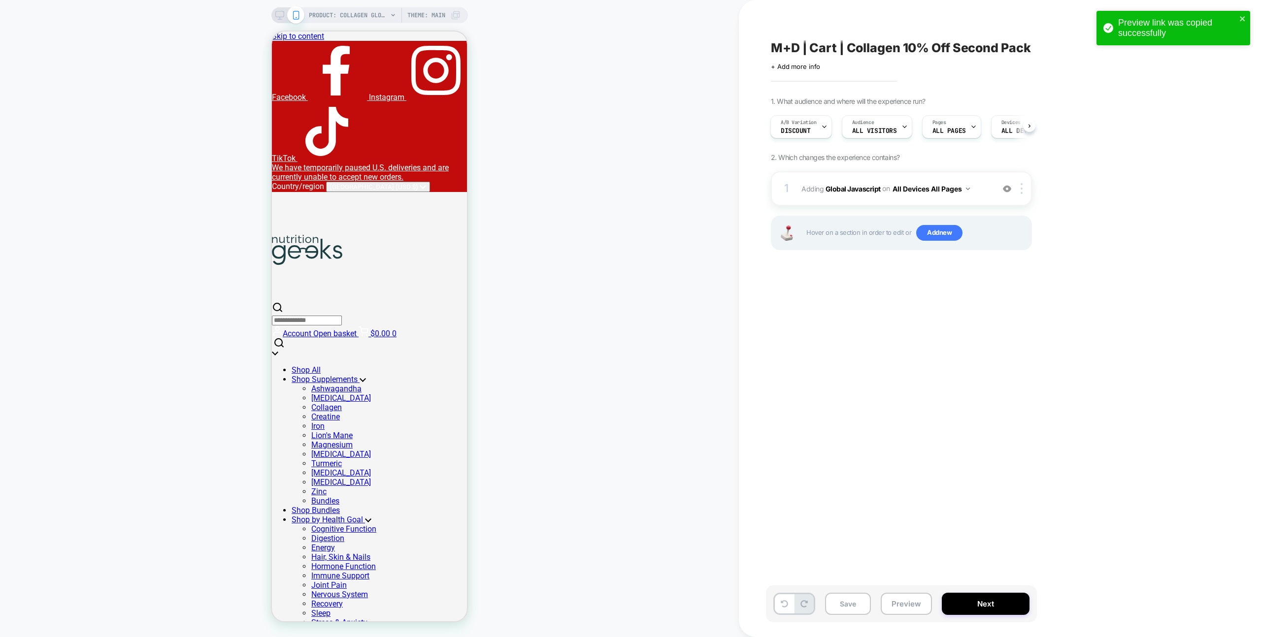
scroll to position [0, 0]
click at [1240, 19] on icon "close" at bounding box center [1242, 19] width 7 height 8
click at [1147, 29] on div "Preview link was copied successfully" at bounding box center [1173, 30] width 158 height 43
click at [1217, 13] on div "Preview link was copied successfully" at bounding box center [1173, 11] width 158 height 4
click at [1220, 29] on div at bounding box center [1228, 28] width 20 height 20
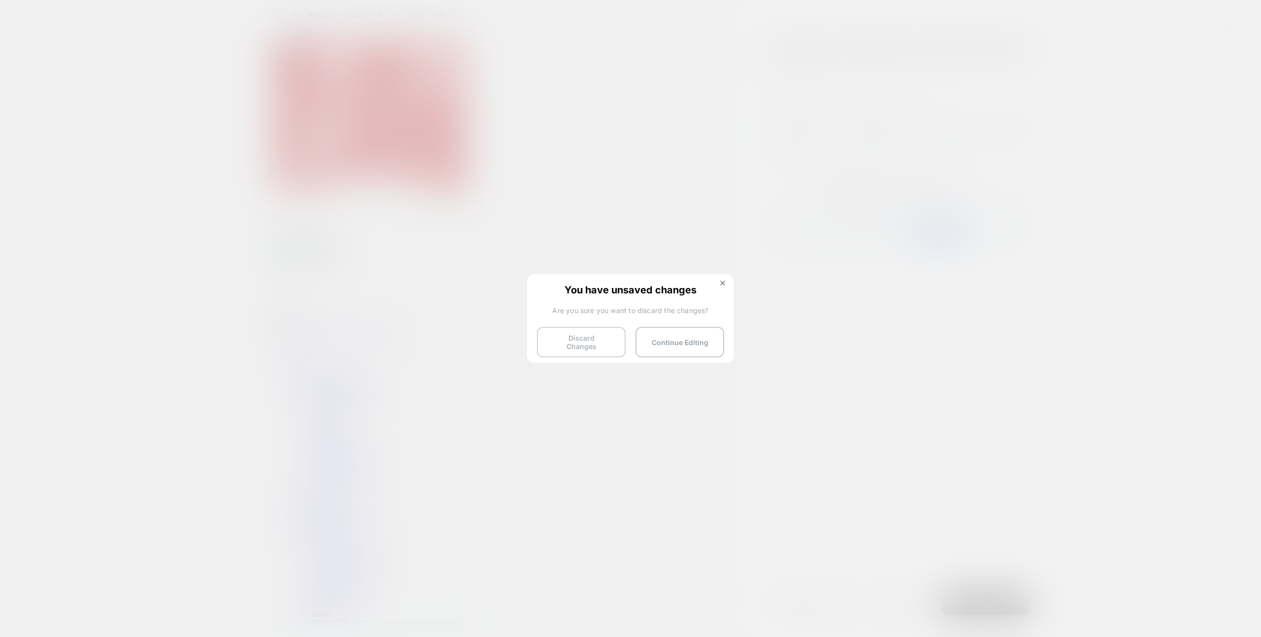
click at [620, 336] on button "Discard Changes" at bounding box center [581, 342] width 89 height 31
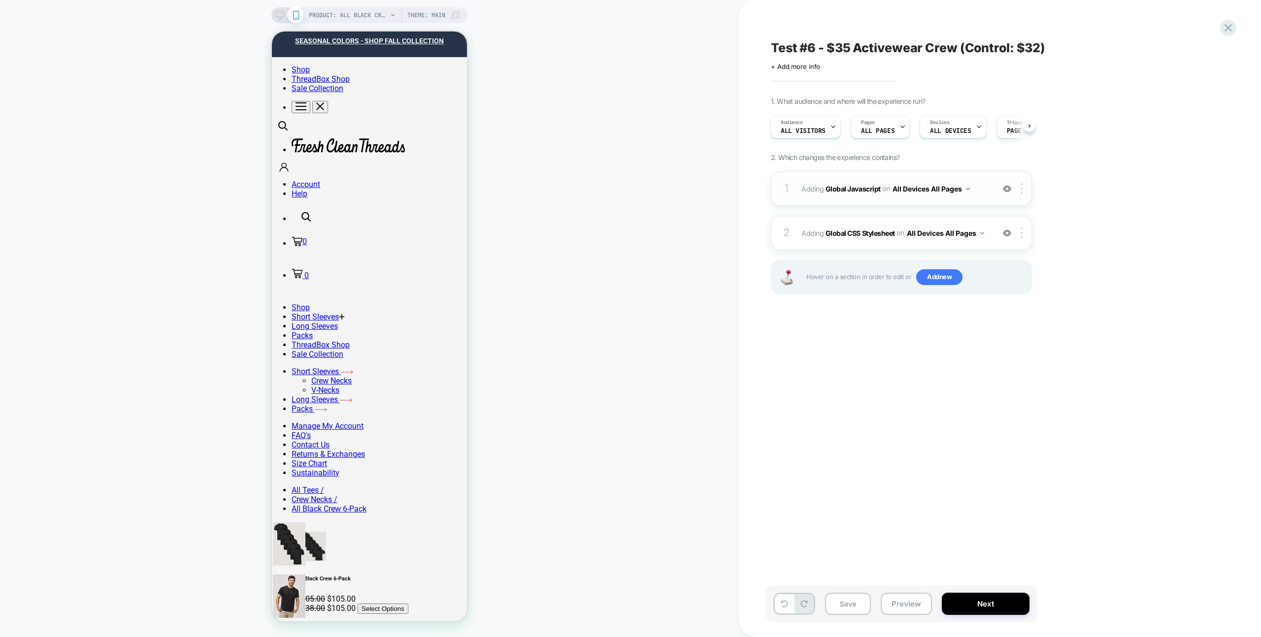
click at [983, 173] on div "1 Adding Global Javascript on All Devices All Pages Add Before Add After Target…" at bounding box center [901, 188] width 261 height 34
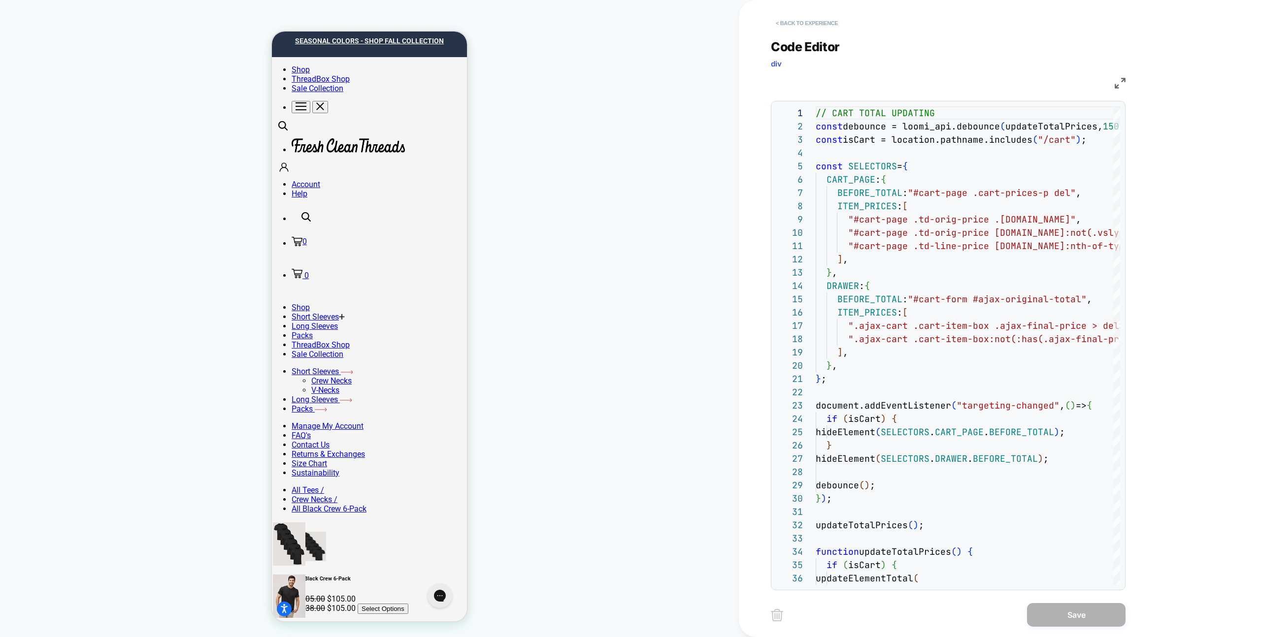
click at [826, 27] on button "< Back to experience" at bounding box center [807, 23] width 72 height 16
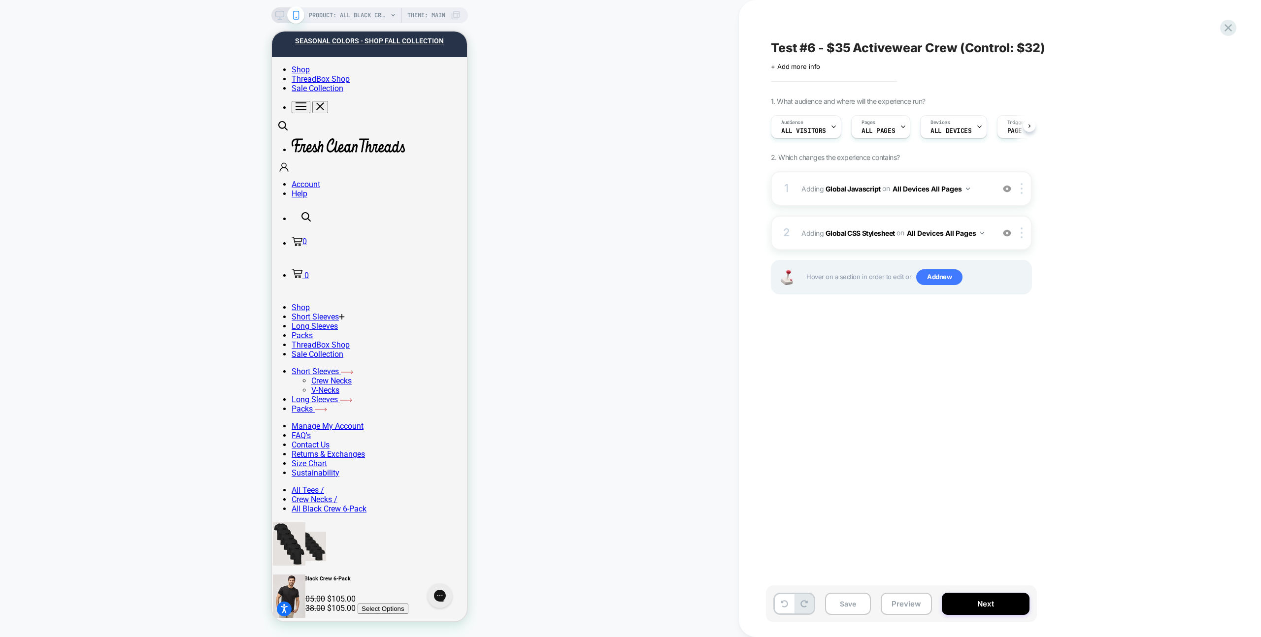
scroll to position [0, 0]
click at [900, 611] on button "Preview" at bounding box center [906, 604] width 51 height 22
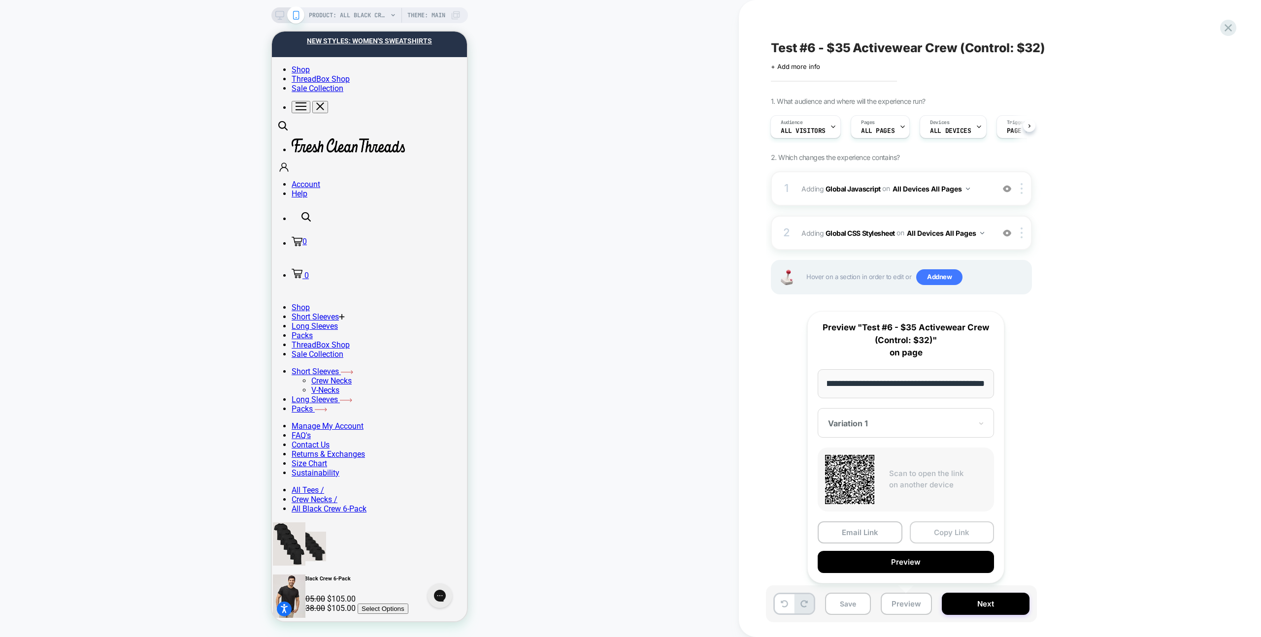
scroll to position [0, 0]
click at [933, 536] on button "Copy Link" at bounding box center [952, 533] width 85 height 22
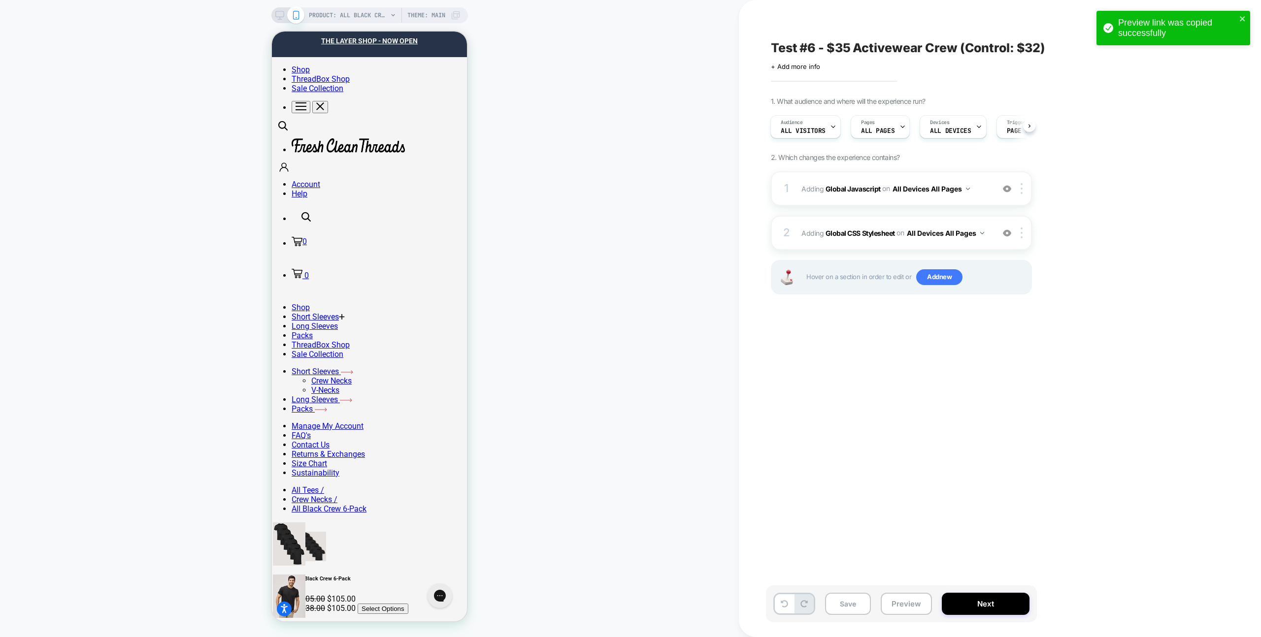
click at [904, 170] on div "1. What audience and where will the experience run? Audience All Visitors Pages…" at bounding box center [951, 208] width 360 height 222
click at [905, 175] on div "1 Adding Global Javascript on All Devices All Pages Add Before Add After Target…" at bounding box center [901, 188] width 261 height 34
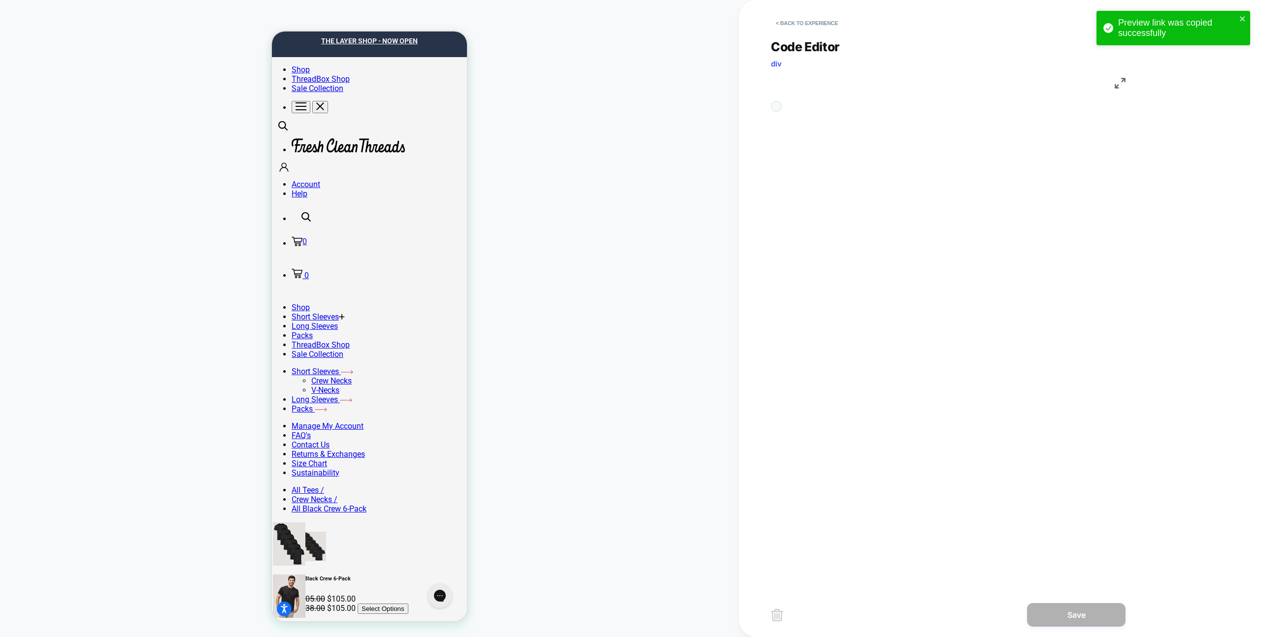
scroll to position [133, 0]
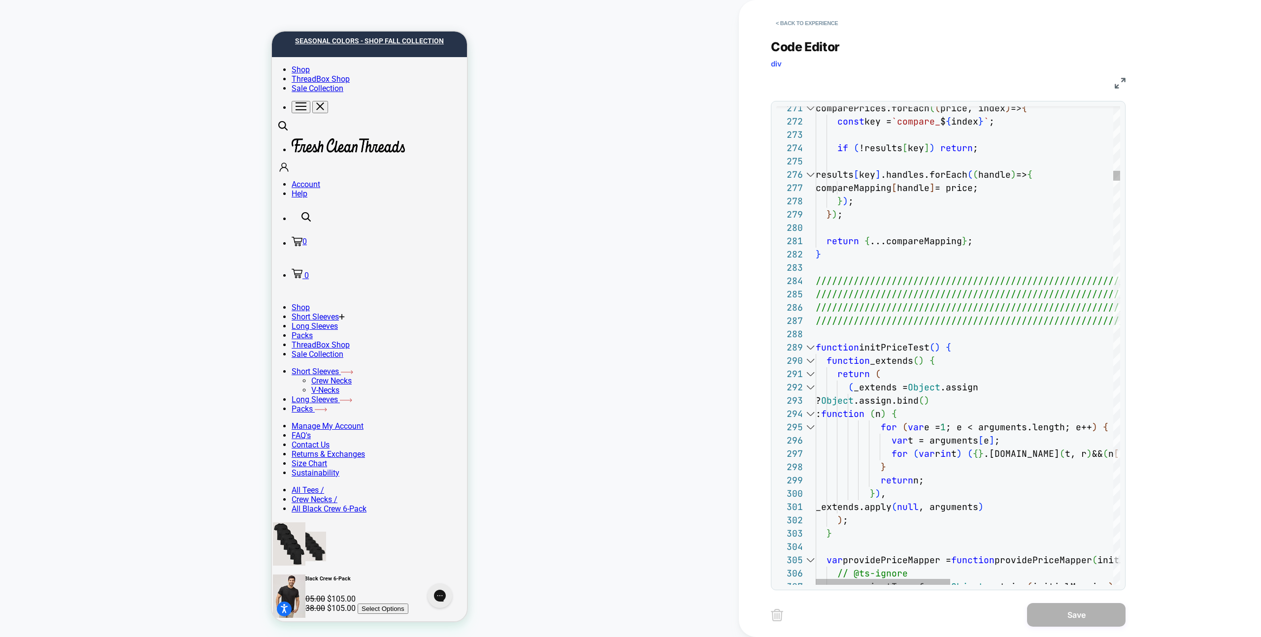
click at [808, 348] on div at bounding box center [810, 347] width 13 height 13
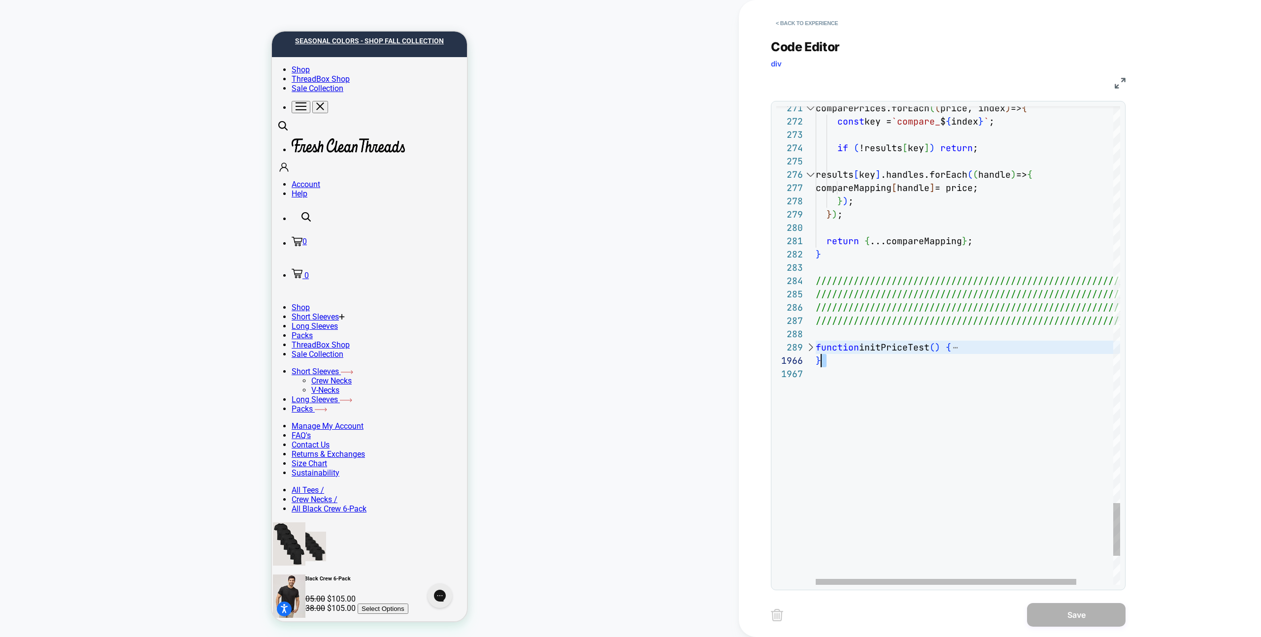
type textarea "**********"
drag, startPoint x: 844, startPoint y: 366, endPoint x: 808, endPoint y: 360, distance: 37.0
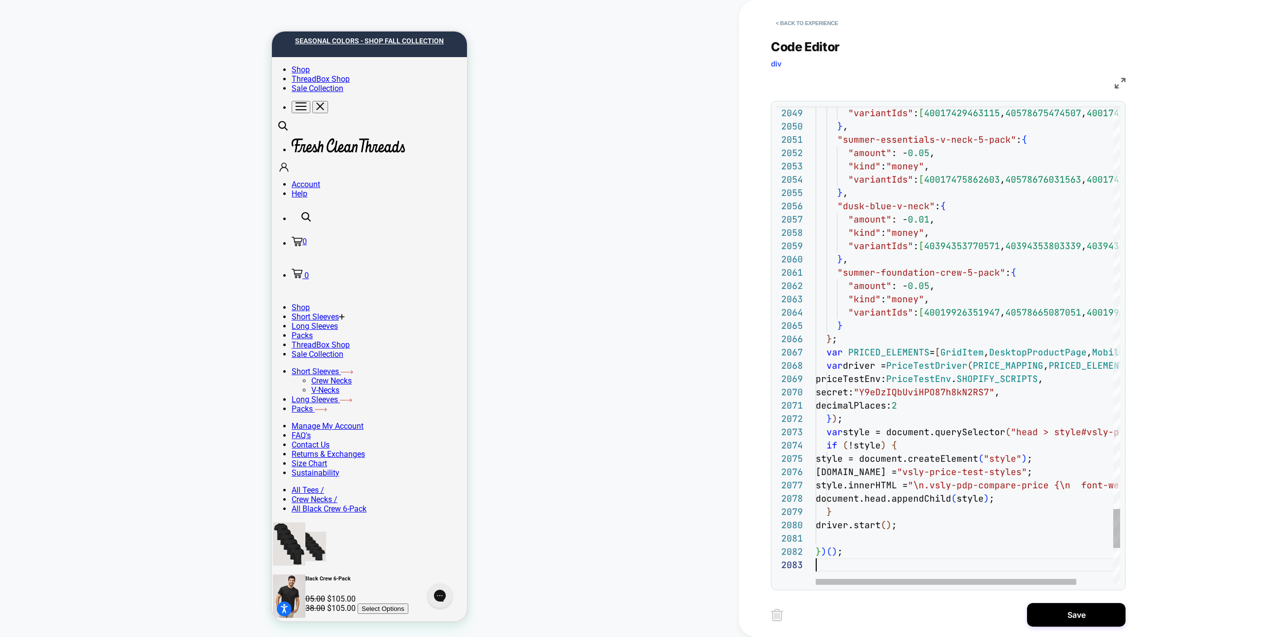
type textarea "*****"
click at [1059, 629] on div "< Back to experience Code Editor div JS 2049 2050 2051 2052 2053 2054 2055 2056…" at bounding box center [955, 318] width 369 height 637
click at [1057, 623] on button "Save" at bounding box center [1076, 615] width 99 height 24
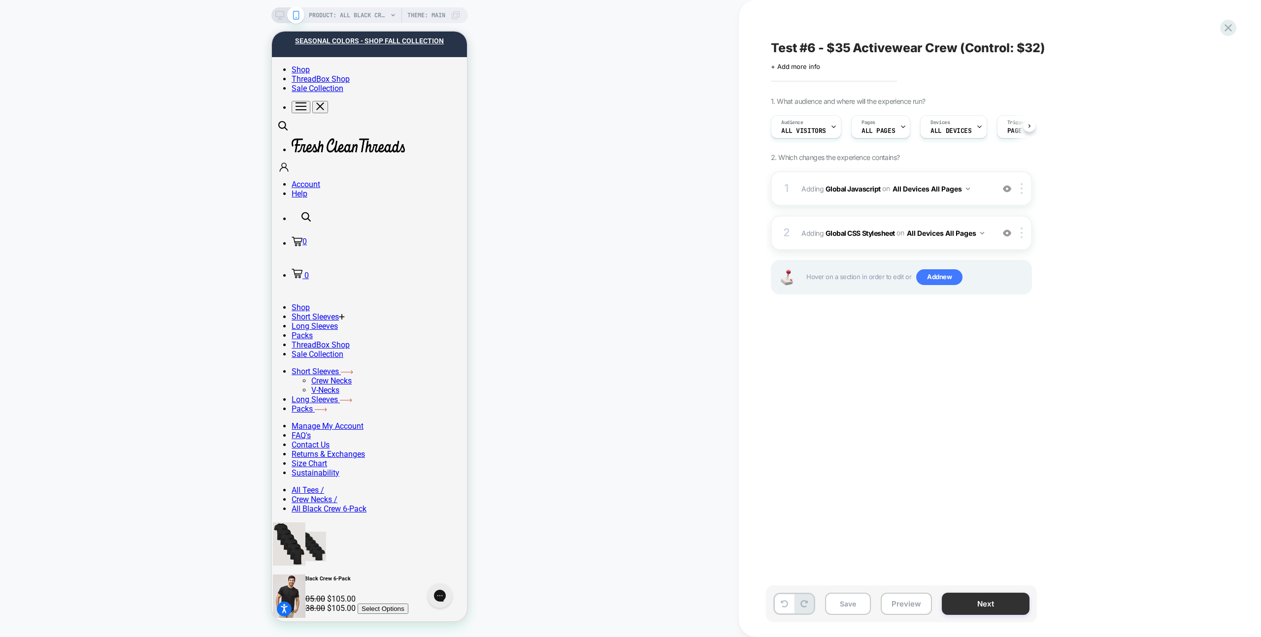
scroll to position [0, 0]
click at [925, 604] on button "Preview" at bounding box center [906, 604] width 51 height 22
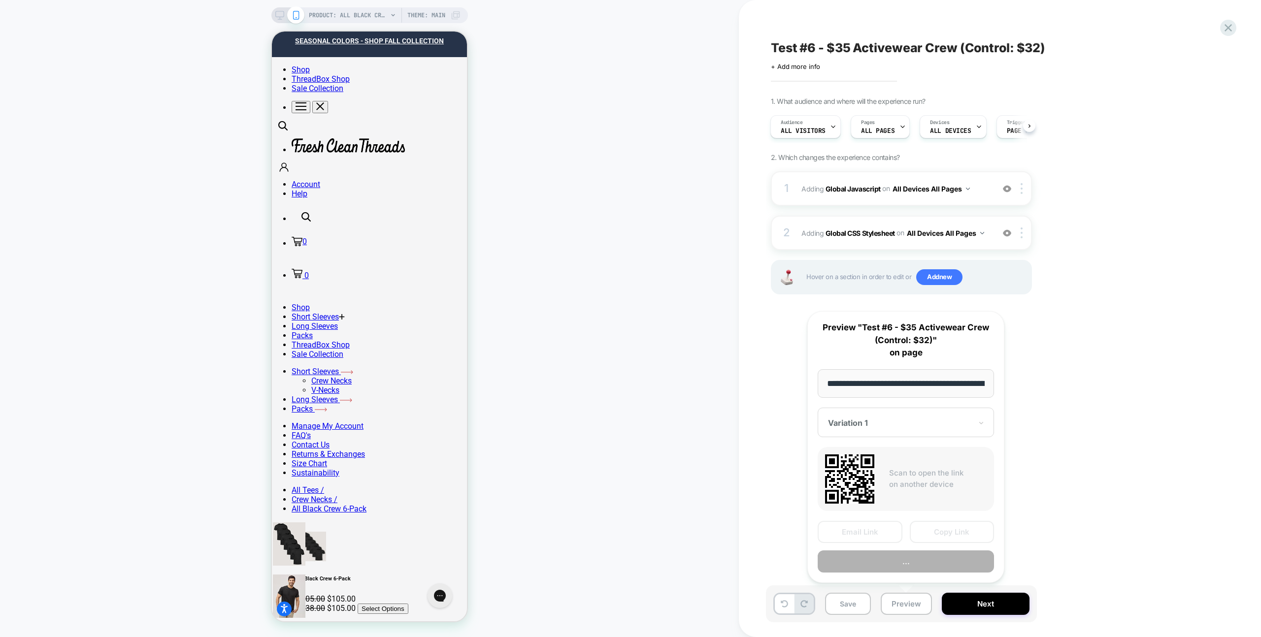
scroll to position [0, 151]
click at [955, 526] on button "Copy Link" at bounding box center [952, 533] width 85 height 22
